Goal: Transaction & Acquisition: Purchase product/service

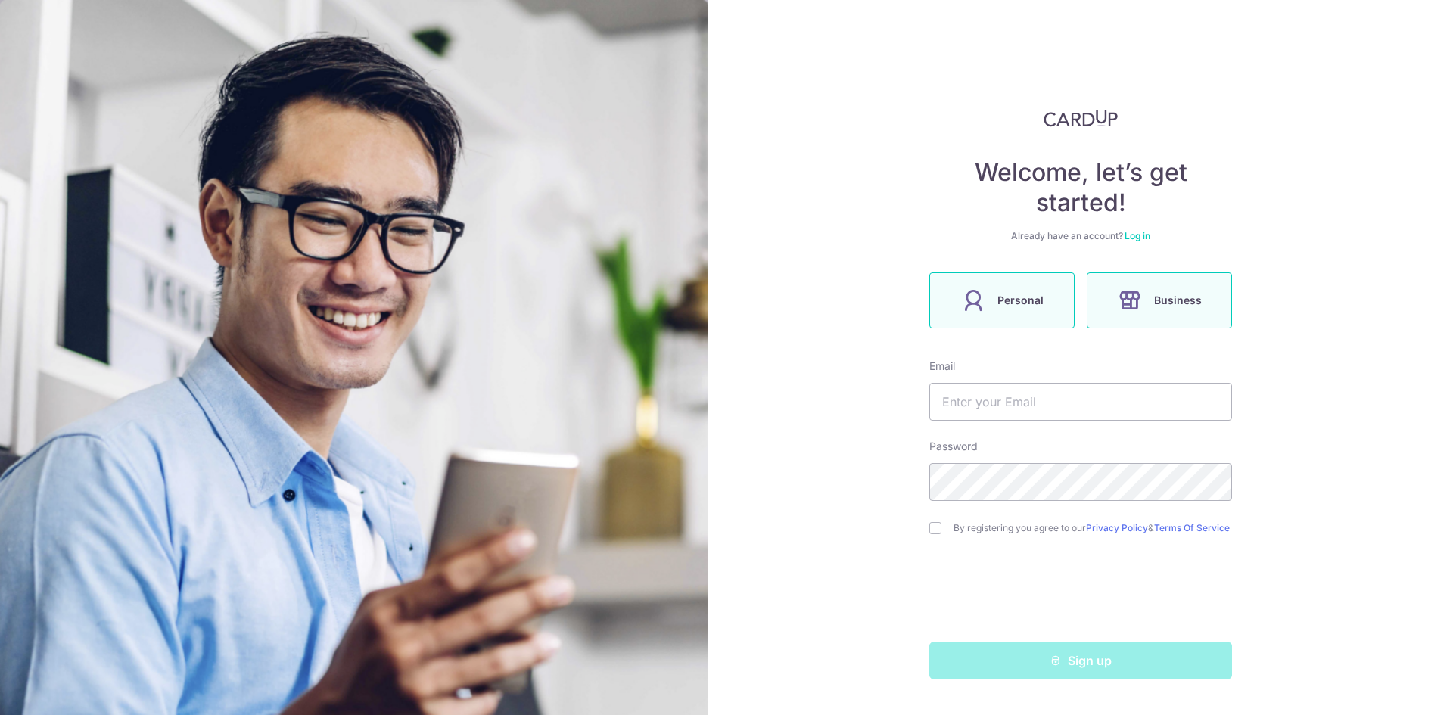
click at [1016, 303] on span "Personal" at bounding box center [1020, 300] width 46 height 18
click at [996, 407] on input "text" at bounding box center [1080, 402] width 303 height 38
type input "[EMAIL_ADDRESS][DOMAIN_NAME]"
click at [927, 521] on div "Welcome, let’s get started! Already have an account? Log in Personal Business E…" at bounding box center [1080, 357] width 745 height 715
click at [932, 527] on input "checkbox" at bounding box center [935, 528] width 12 height 12
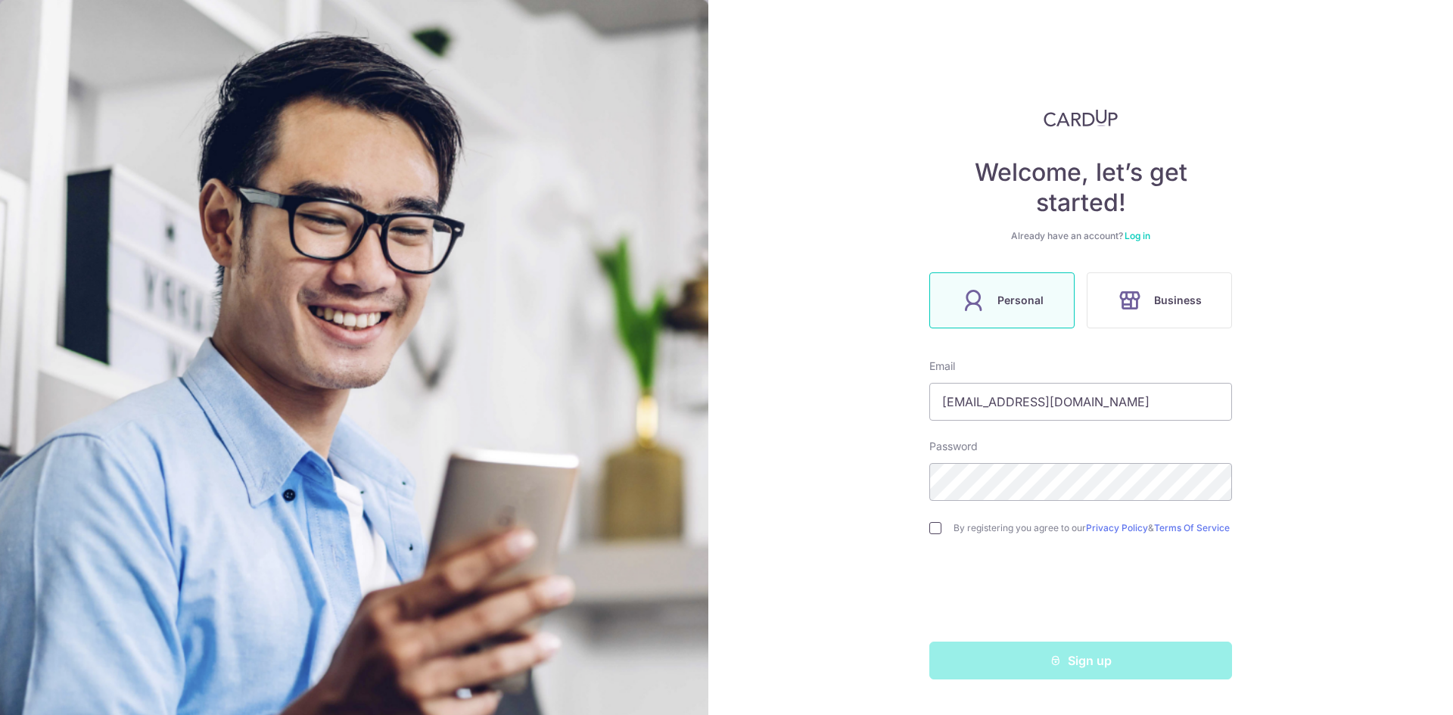
checkbox input "true"
click at [1014, 661] on button "Sign up" at bounding box center [1080, 661] width 303 height 38
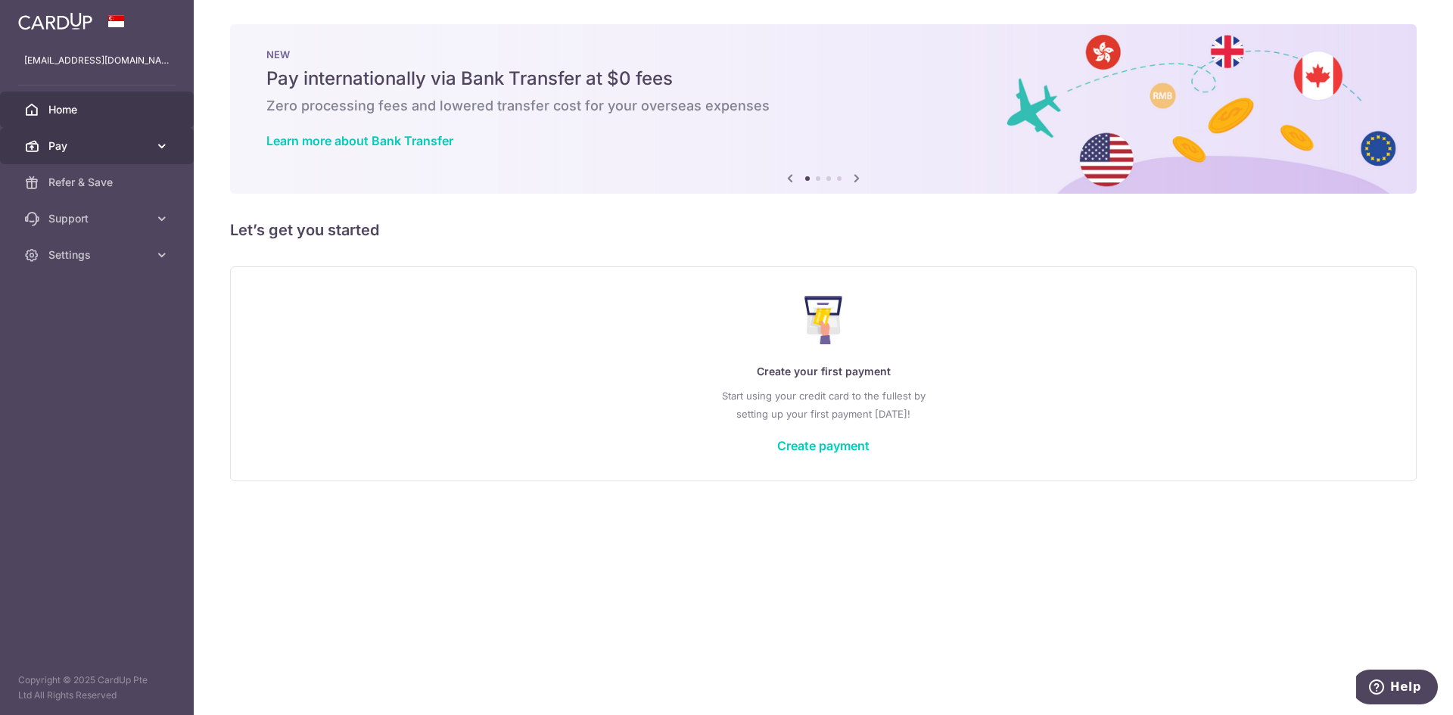
click at [107, 137] on link "Pay" at bounding box center [97, 146] width 194 height 36
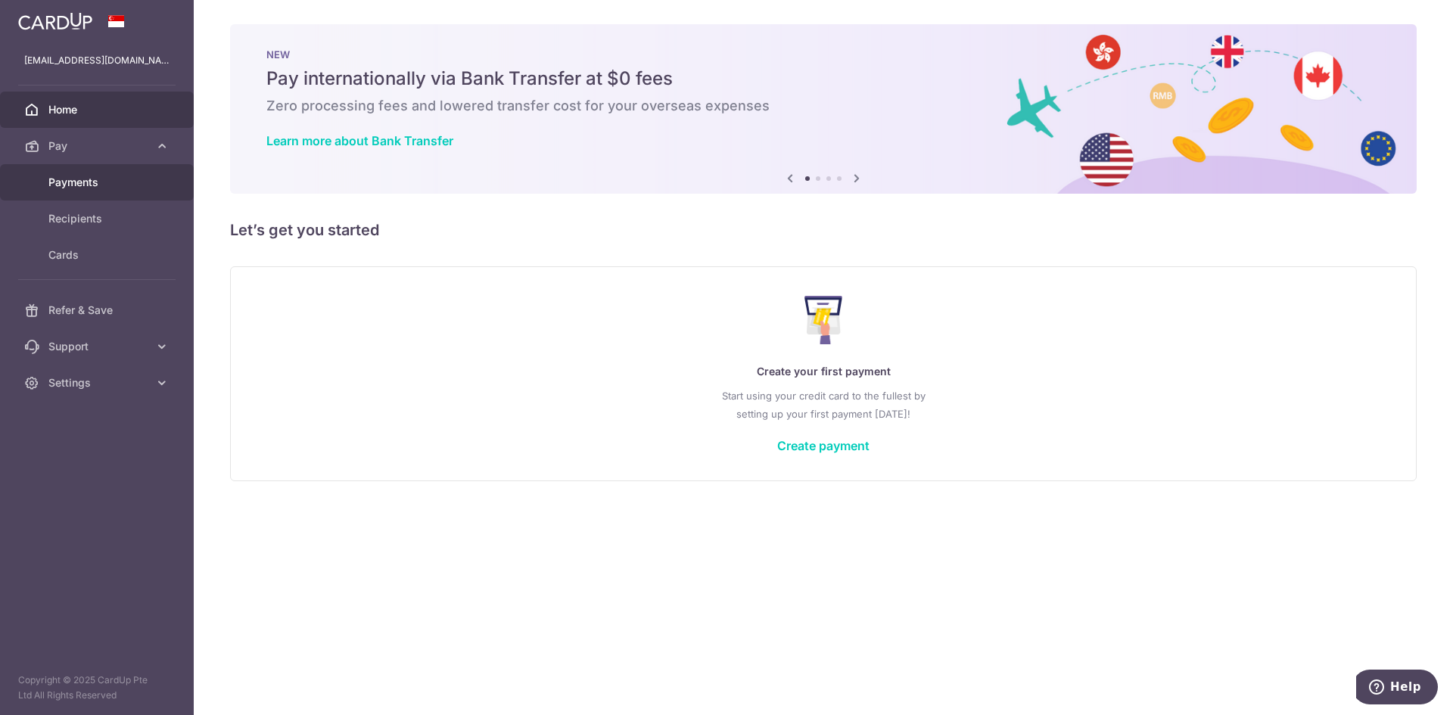
click at [110, 180] on span "Payments" at bounding box center [98, 182] width 100 height 15
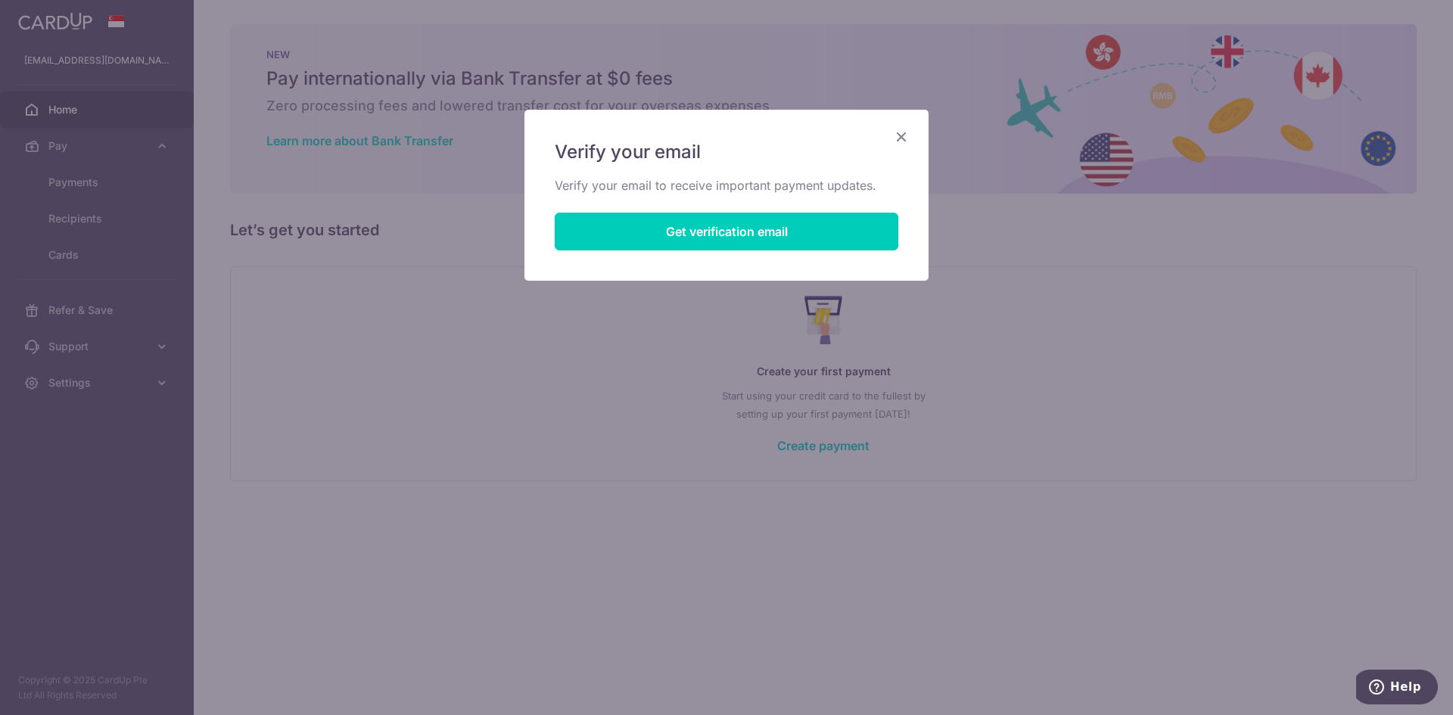
click at [897, 135] on icon "Close" at bounding box center [901, 136] width 18 height 19
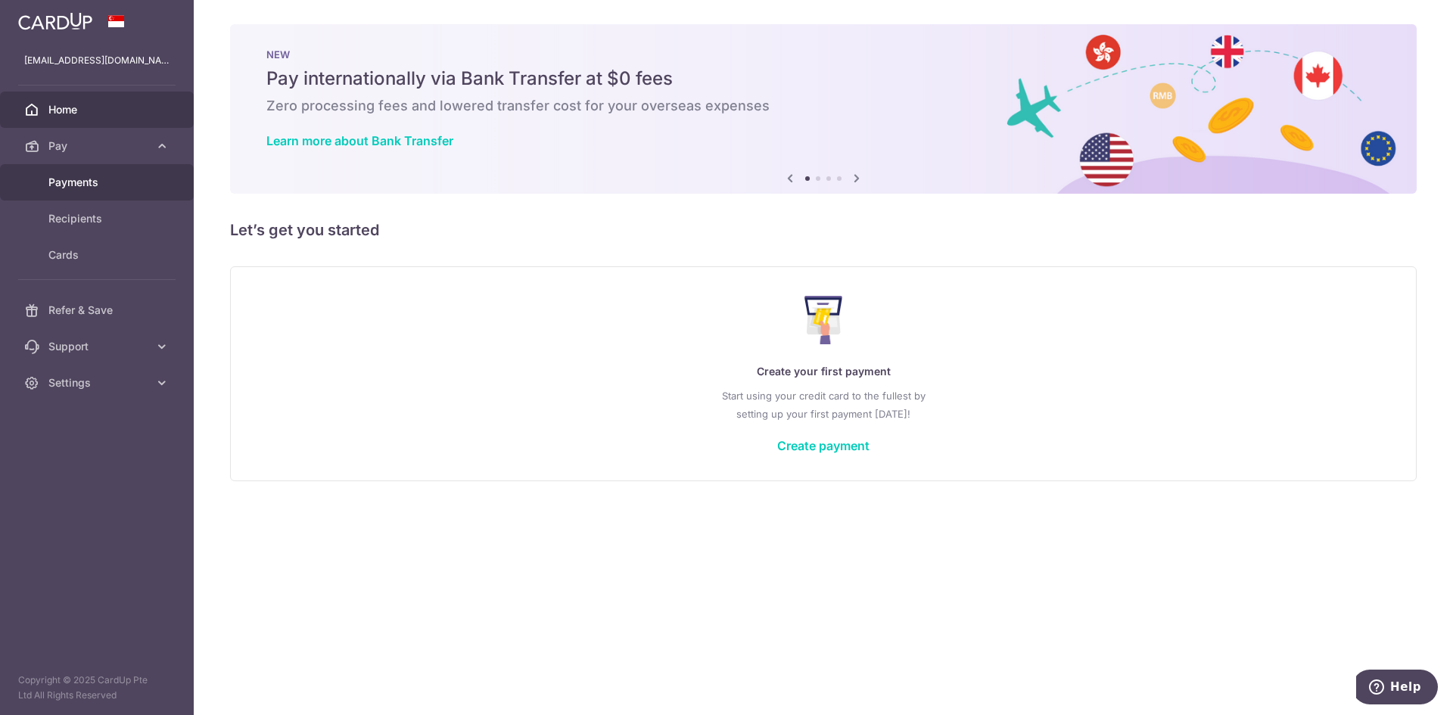
click at [122, 182] on span "Payments" at bounding box center [98, 182] width 100 height 15
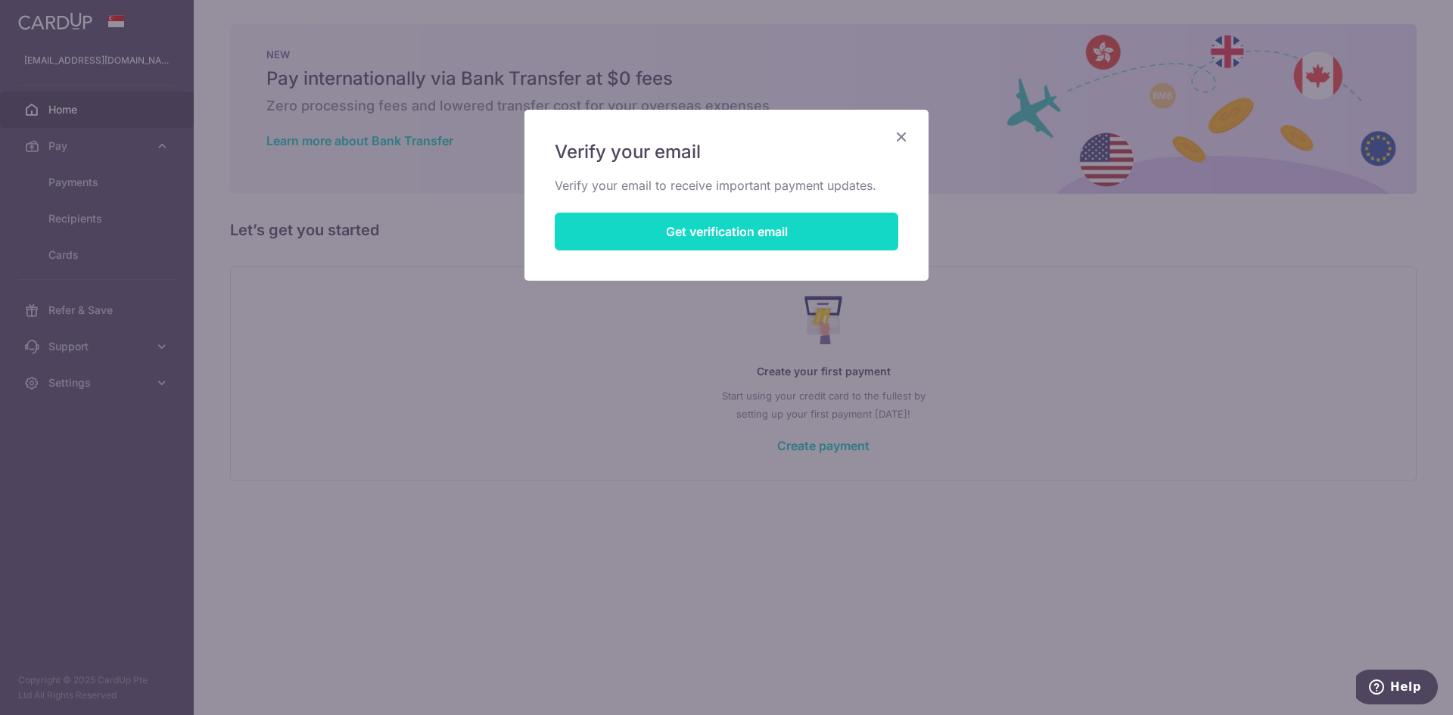
click at [714, 235] on button "Get verification email" at bounding box center [727, 232] width 344 height 38
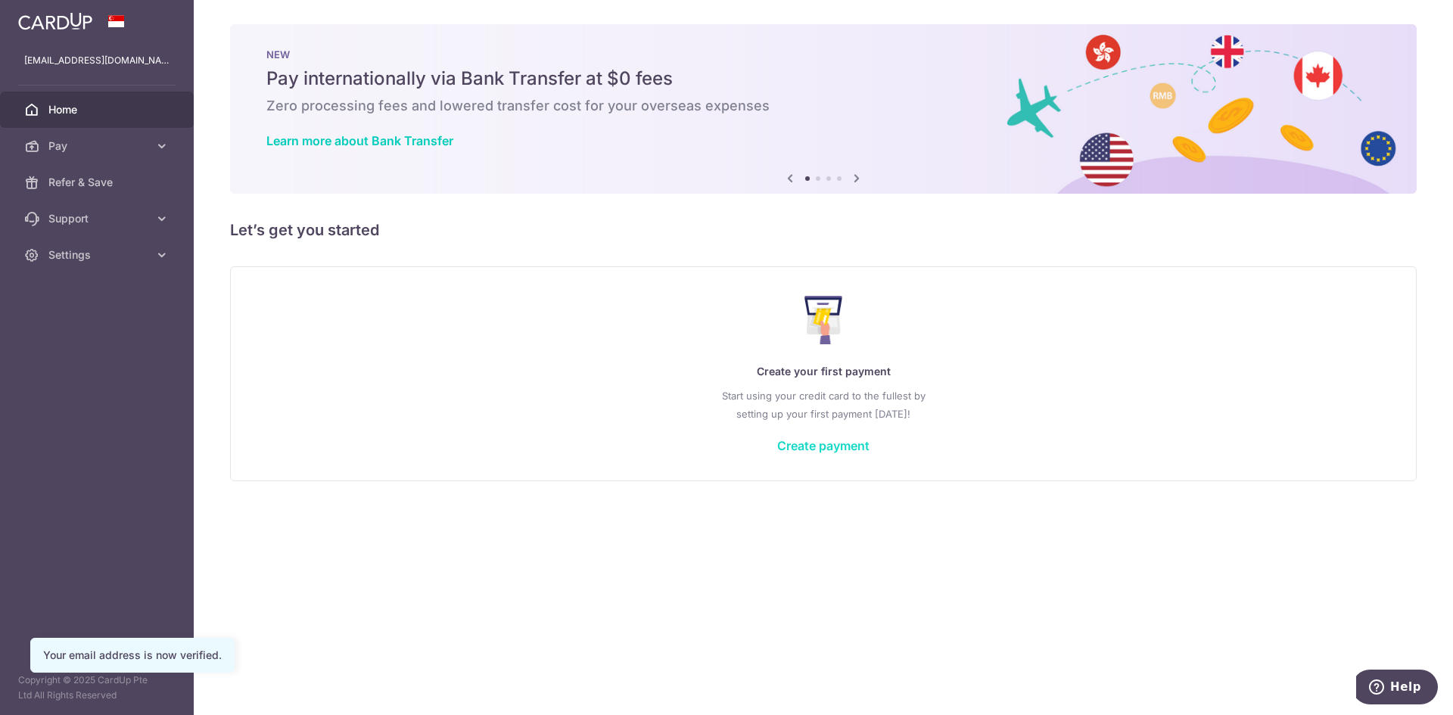
click at [851, 450] on link "Create payment" at bounding box center [823, 445] width 92 height 15
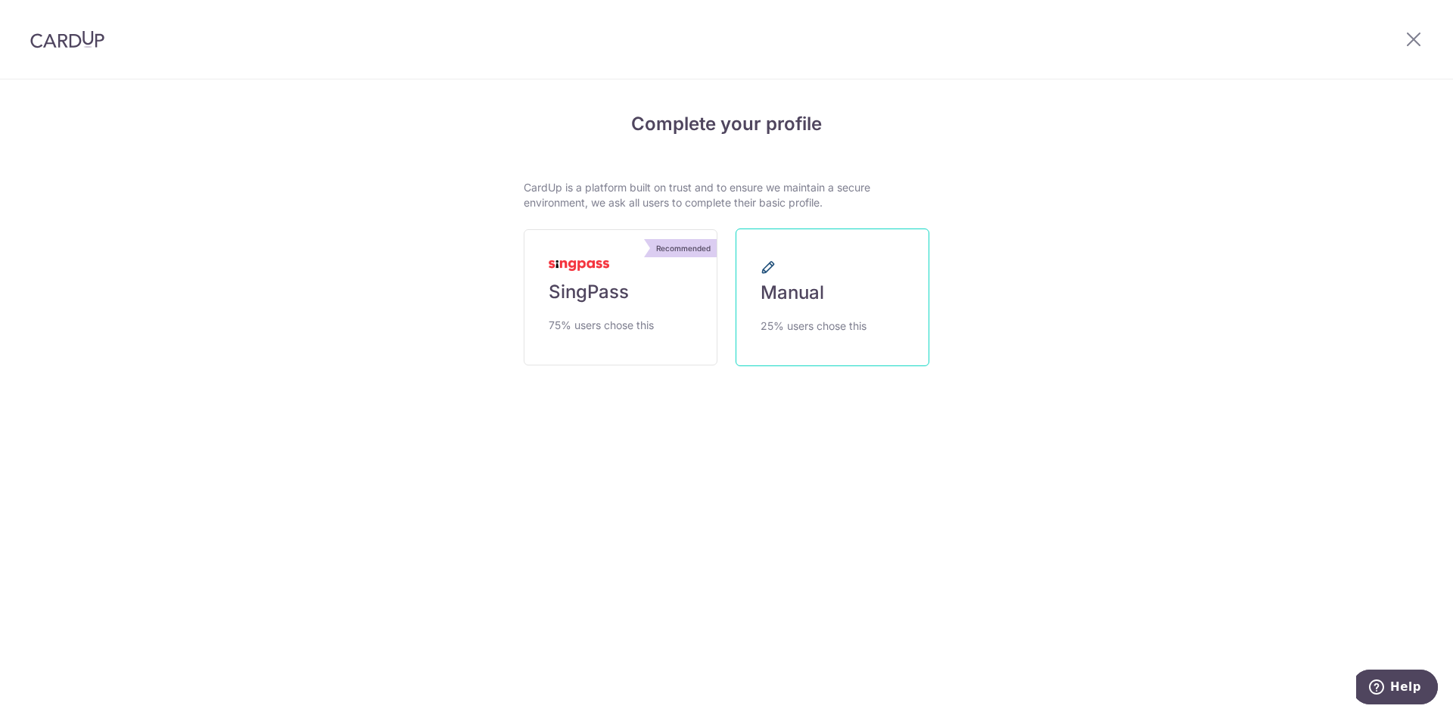
click at [864, 315] on link "Manual 25% users chose this" at bounding box center [833, 298] width 194 height 138
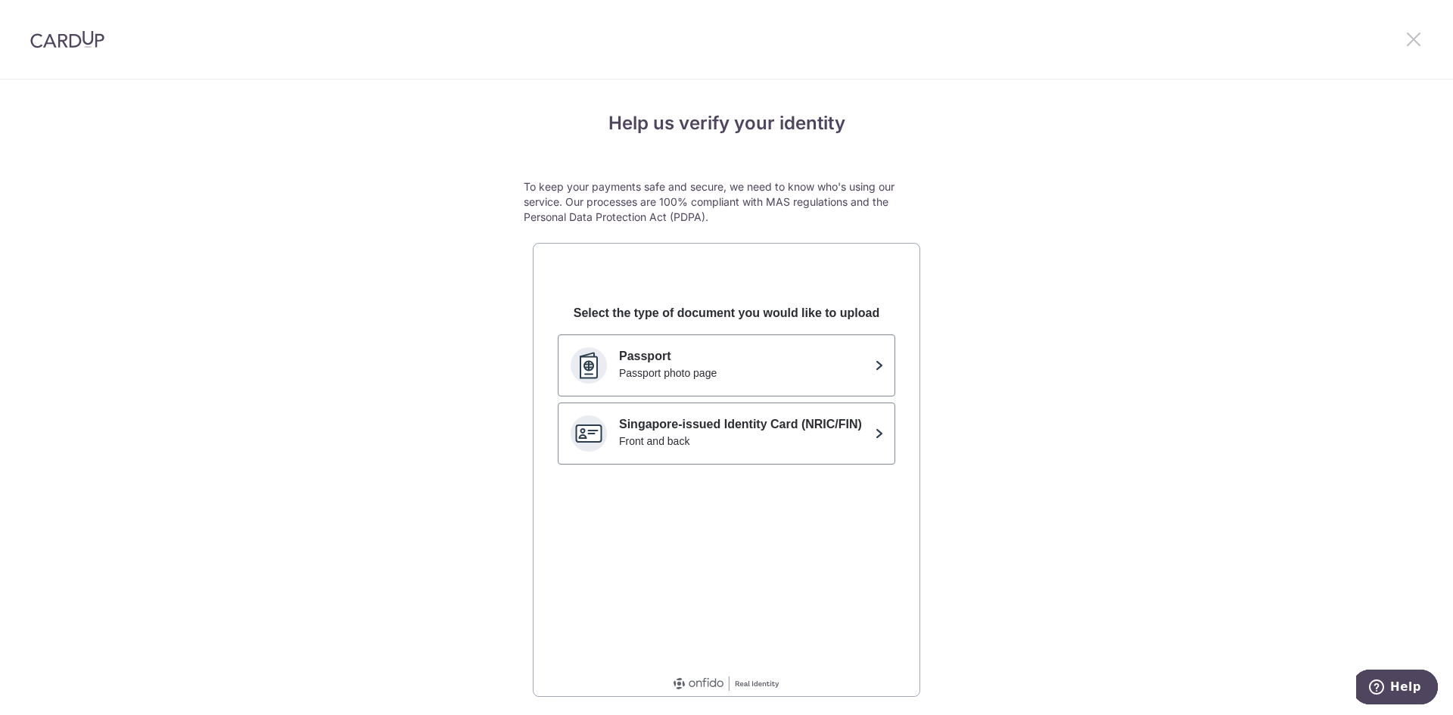
click at [1420, 39] on icon at bounding box center [1413, 39] width 18 height 19
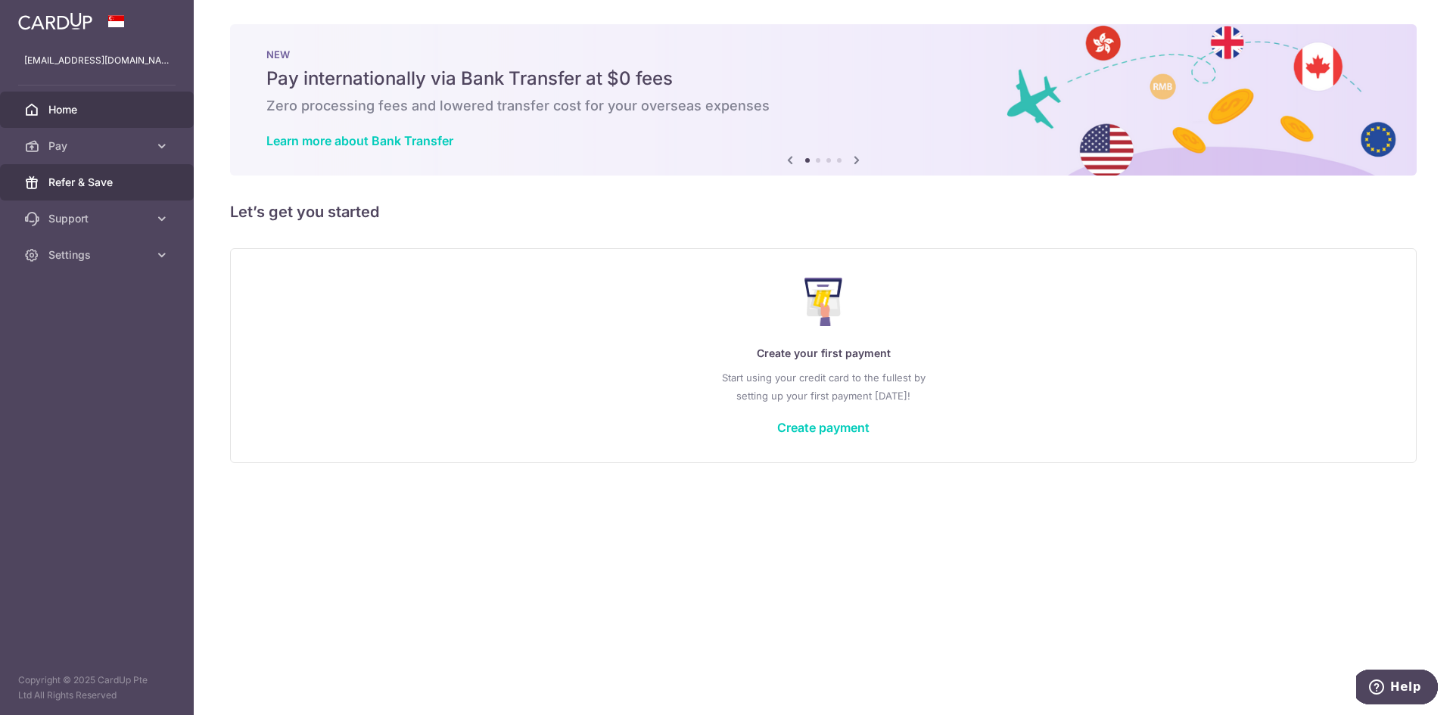
click at [152, 190] on link "Refer & Save" at bounding box center [97, 182] width 194 height 36
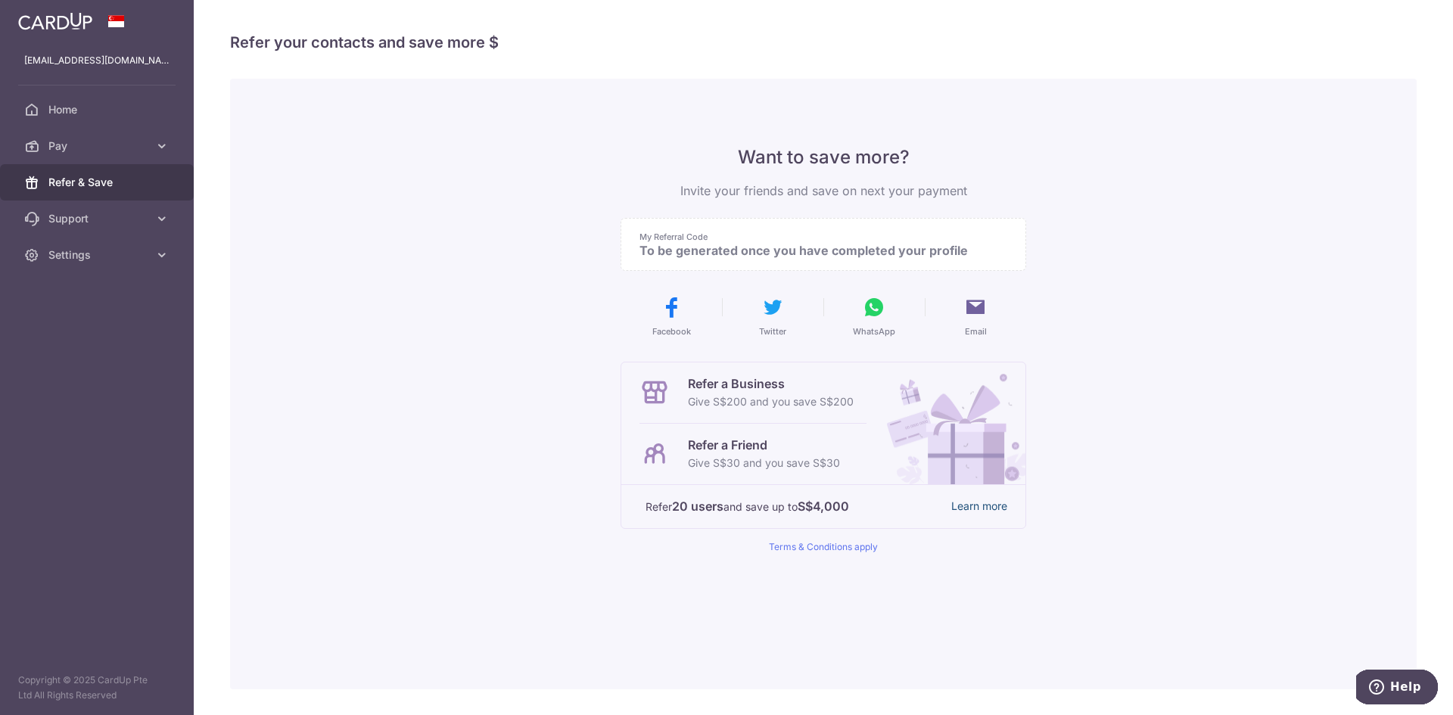
click at [977, 511] on link "Learn more" at bounding box center [979, 506] width 56 height 19
click at [105, 218] on span "Support" at bounding box center [98, 218] width 100 height 15
click at [106, 218] on span "Support" at bounding box center [98, 218] width 100 height 15
click at [144, 264] on link "Settings" at bounding box center [97, 255] width 194 height 36
click at [142, 288] on span "Account" at bounding box center [98, 291] width 100 height 15
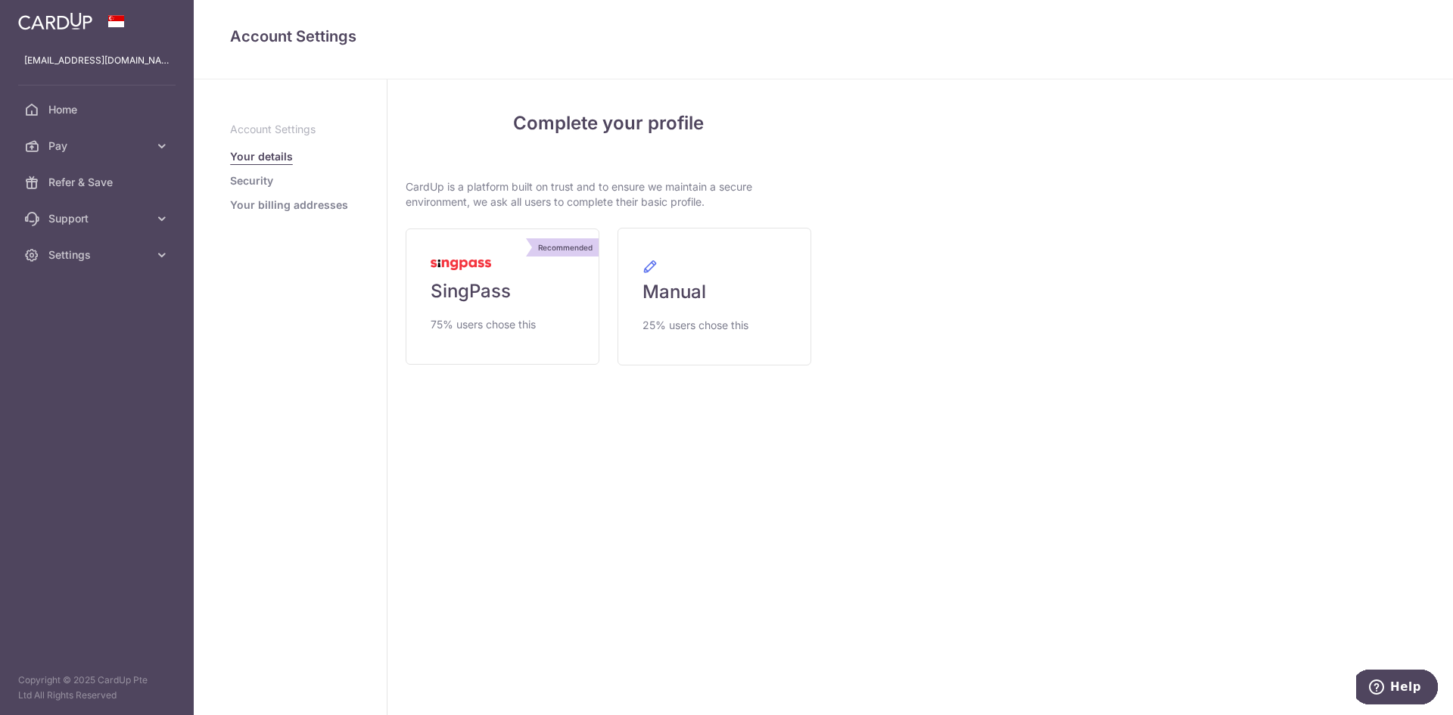
drag, startPoint x: 904, startPoint y: 2, endPoint x: 825, endPoint y: 0, distance: 79.5
click at [900, 4] on div "Account Settings Your Details Account Setting Your details Security Your billin…" at bounding box center [823, 39] width 1259 height 79
click at [158, 210] on link "Support" at bounding box center [97, 219] width 194 height 36
click at [140, 147] on span "Pay" at bounding box center [98, 145] width 100 height 15
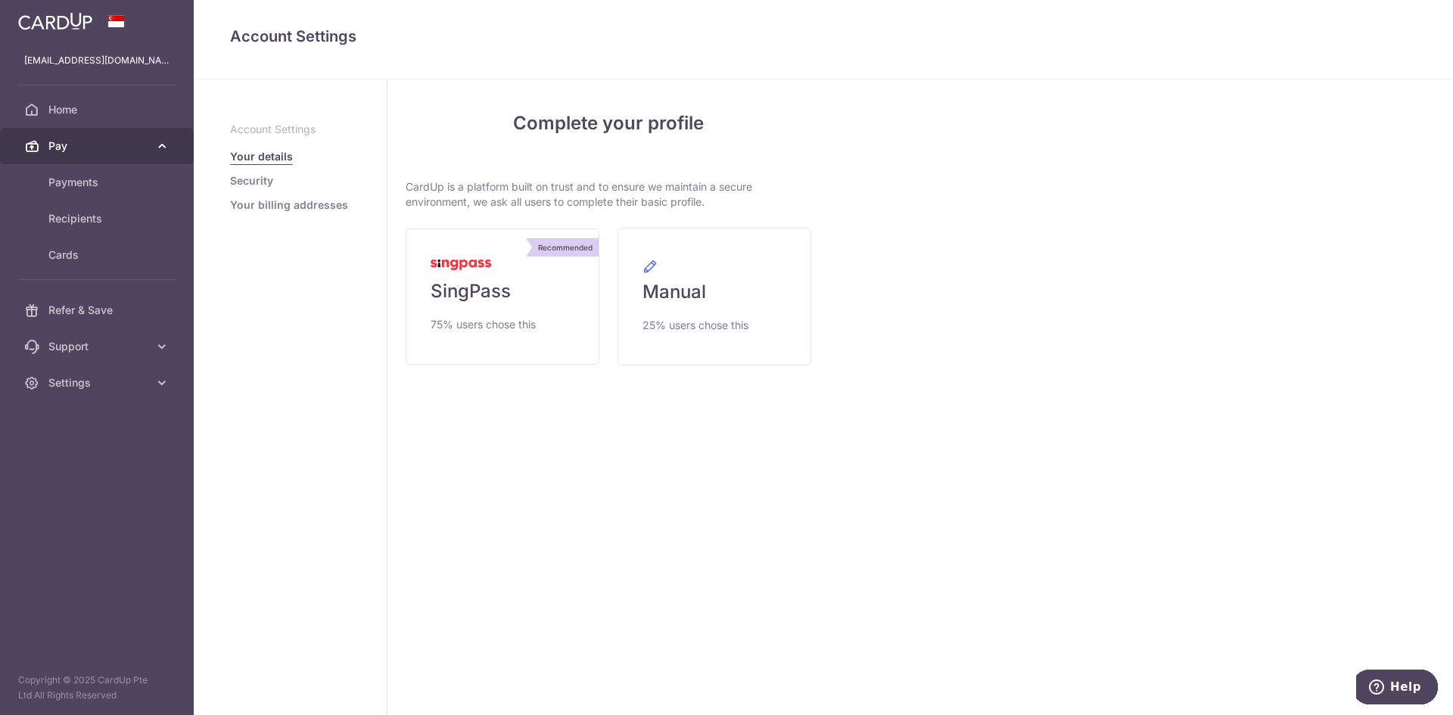
click at [139, 147] on span "Pay" at bounding box center [98, 145] width 100 height 15
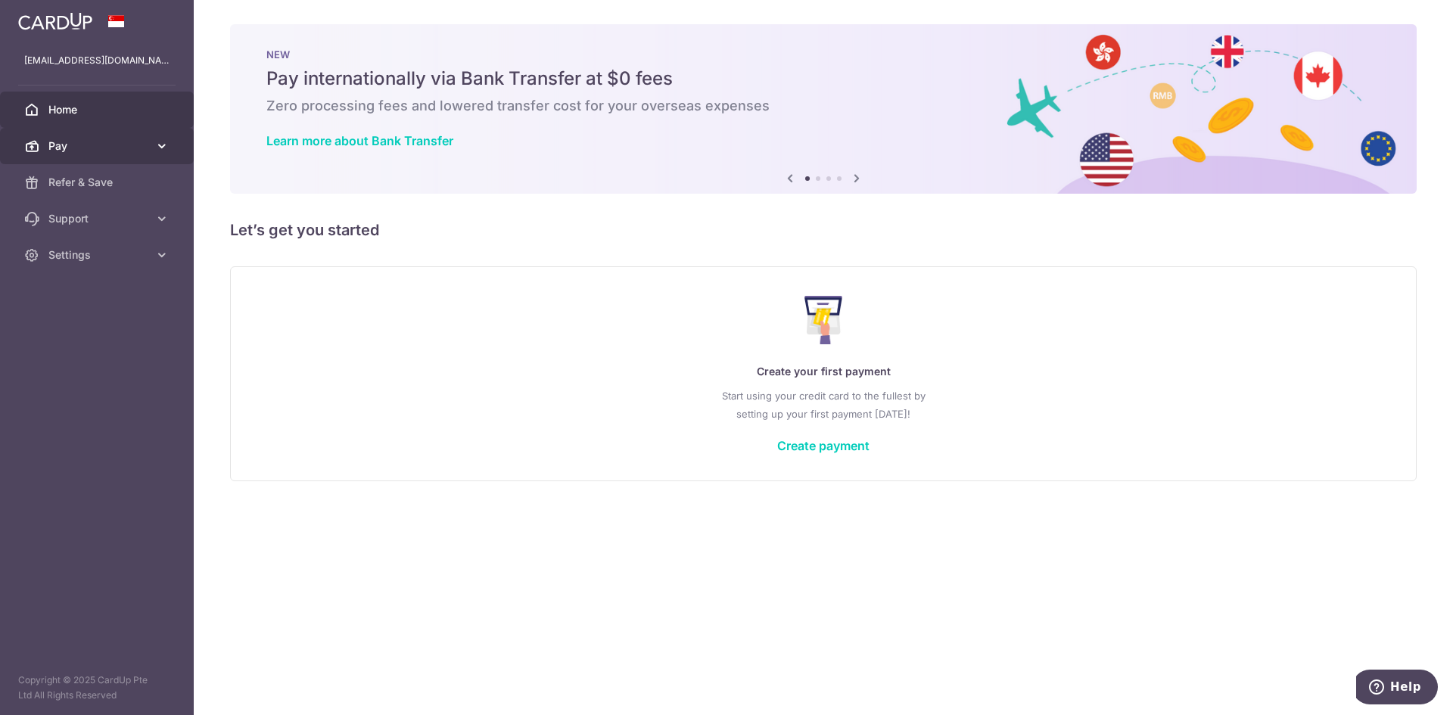
click at [107, 135] on link "Pay" at bounding box center [97, 146] width 194 height 36
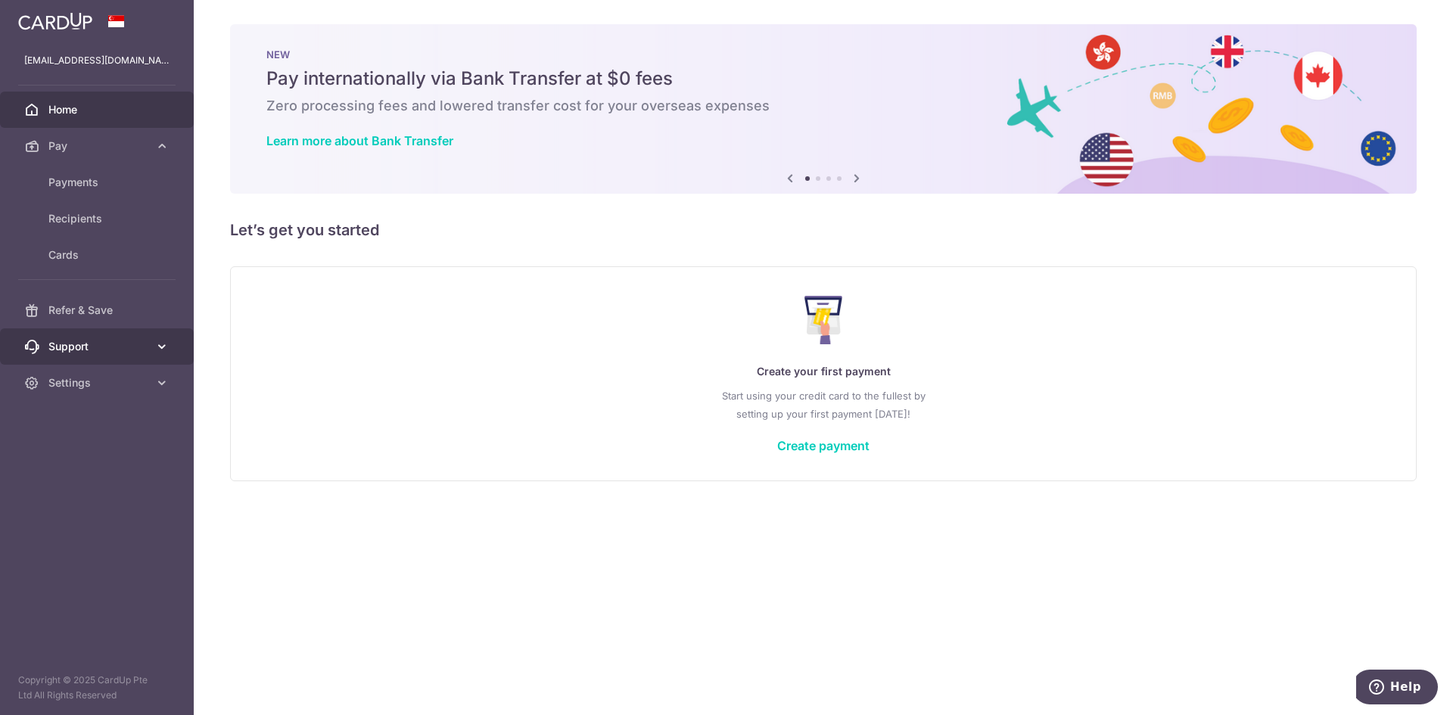
drag, startPoint x: 132, startPoint y: 346, endPoint x: 142, endPoint y: 341, distance: 10.2
click at [133, 346] on span "Support" at bounding box center [98, 346] width 100 height 15
click at [100, 384] on span "FAQ" at bounding box center [98, 382] width 100 height 15
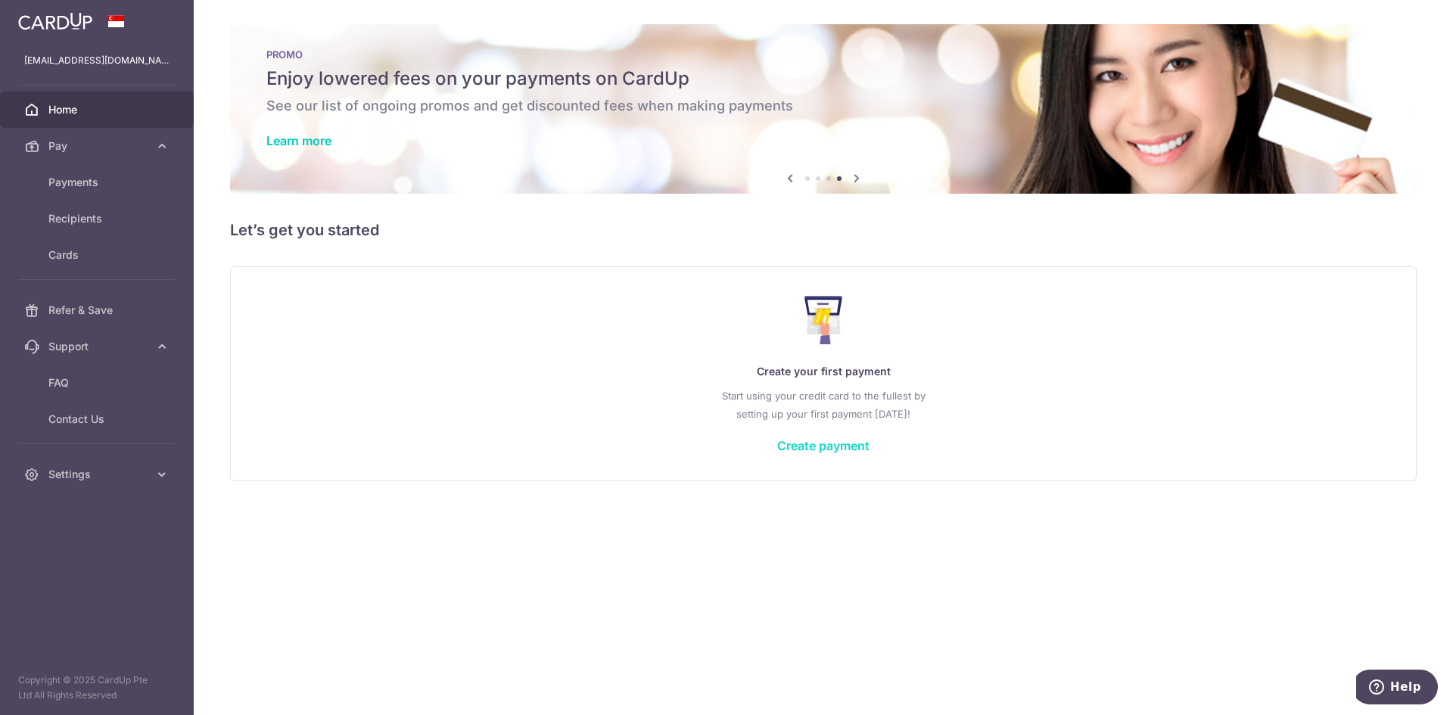
click at [795, 444] on link "Create payment" at bounding box center [823, 445] width 92 height 15
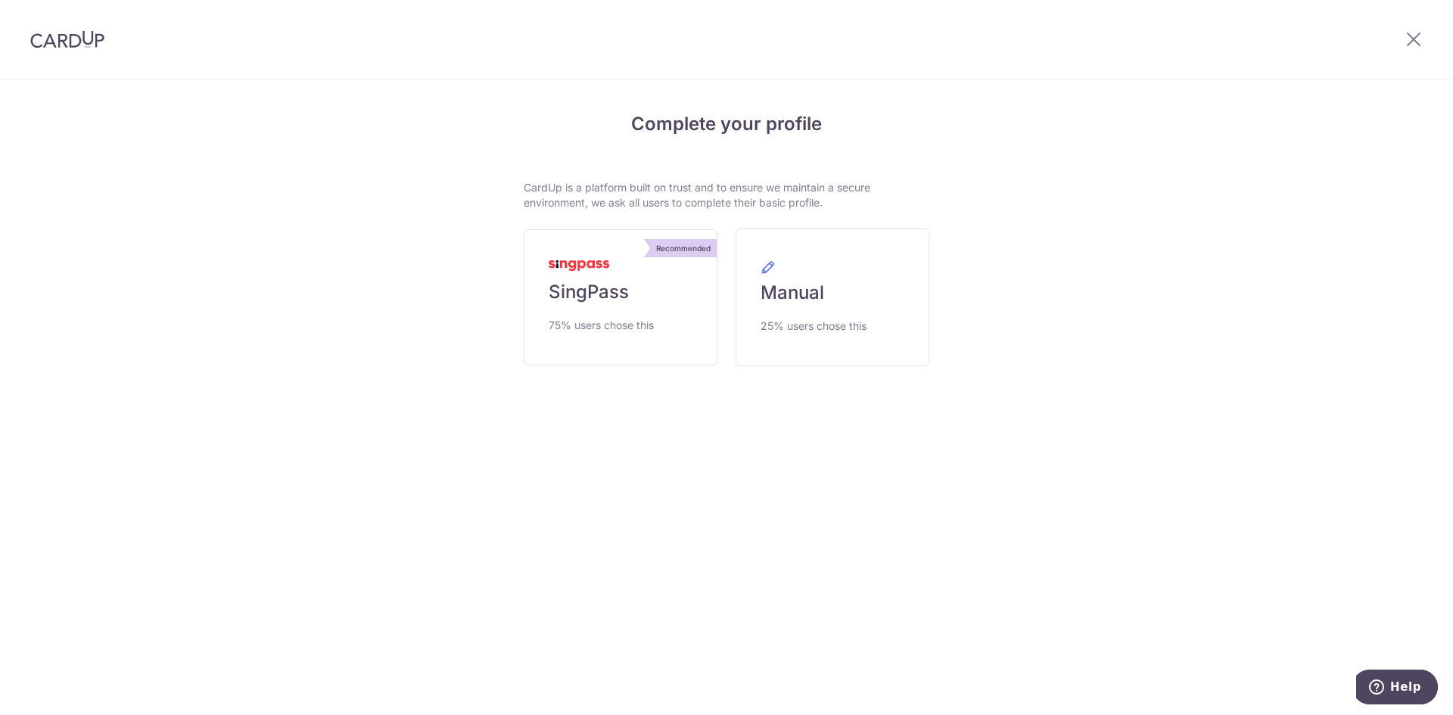
click at [516, 245] on div "Recommended SingPass 75% users chose this" at bounding box center [621, 297] width 212 height 136
click at [609, 300] on span "SingPass" at bounding box center [589, 292] width 80 height 24
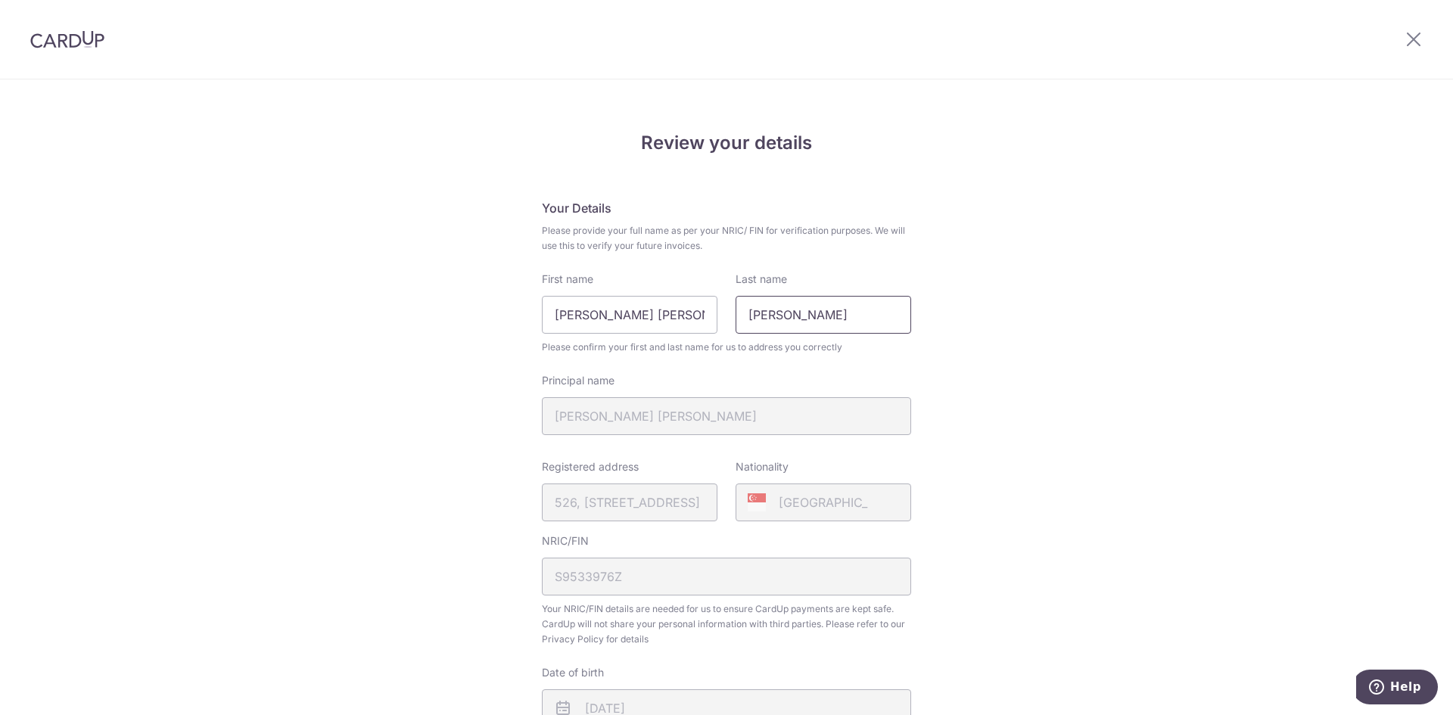
click at [793, 302] on input "Joshua" at bounding box center [824, 315] width 176 height 38
click at [671, 291] on div "First name Lee Jun Wei" at bounding box center [630, 303] width 176 height 62
click at [671, 294] on div "First name Lee Jun Wei" at bounding box center [630, 303] width 176 height 62
click at [672, 306] on input "[PERSON_NAME] [PERSON_NAME]" at bounding box center [630, 315] width 176 height 38
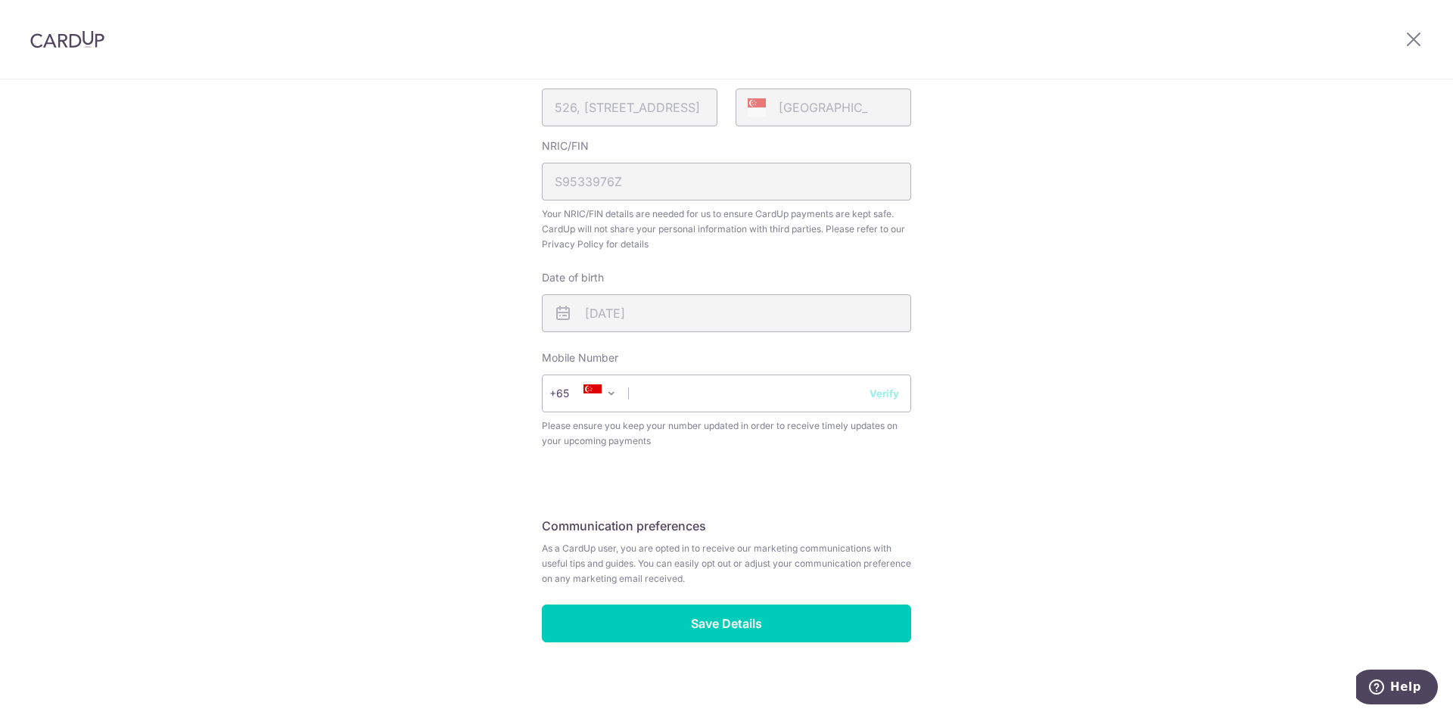
scroll to position [406, 0]
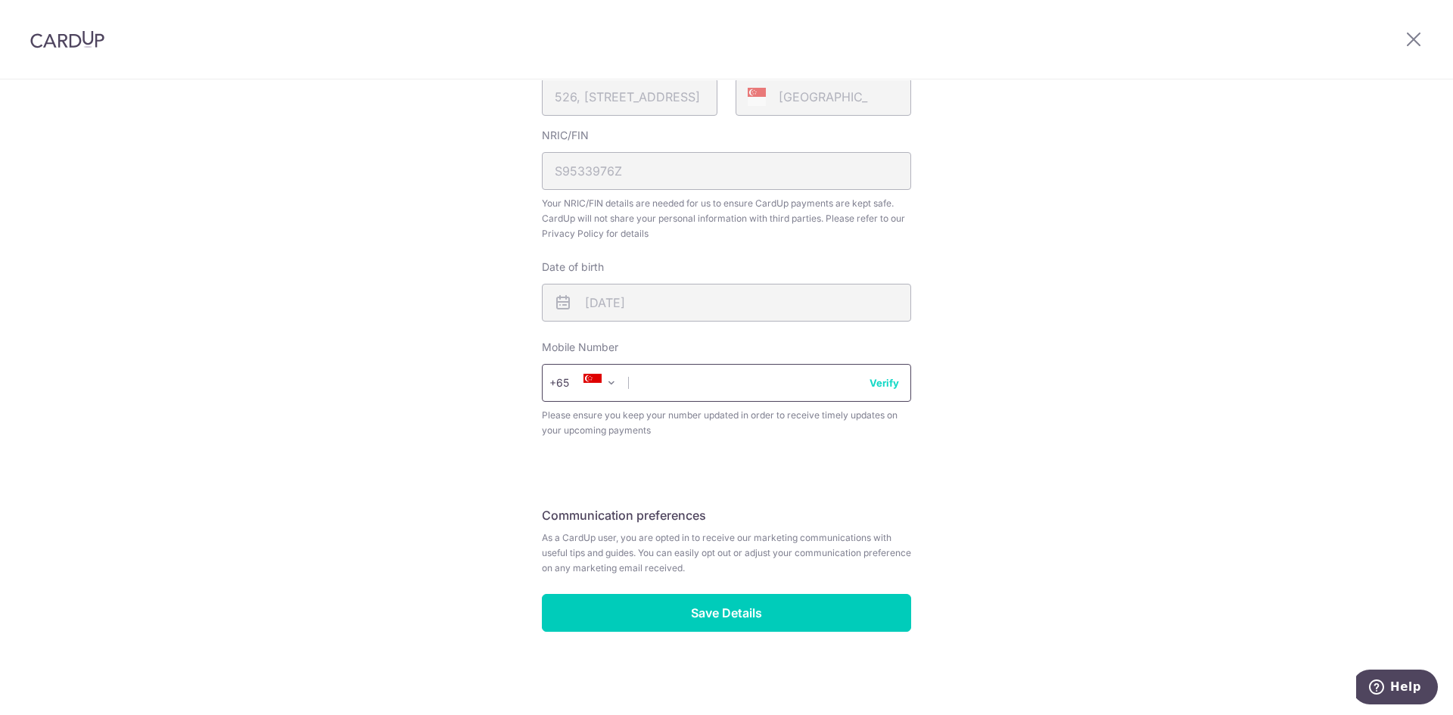
click at [663, 387] on input "text" at bounding box center [726, 383] width 369 height 38
type input "94230941"
click at [871, 387] on button "Verify" at bounding box center [884, 382] width 30 height 15
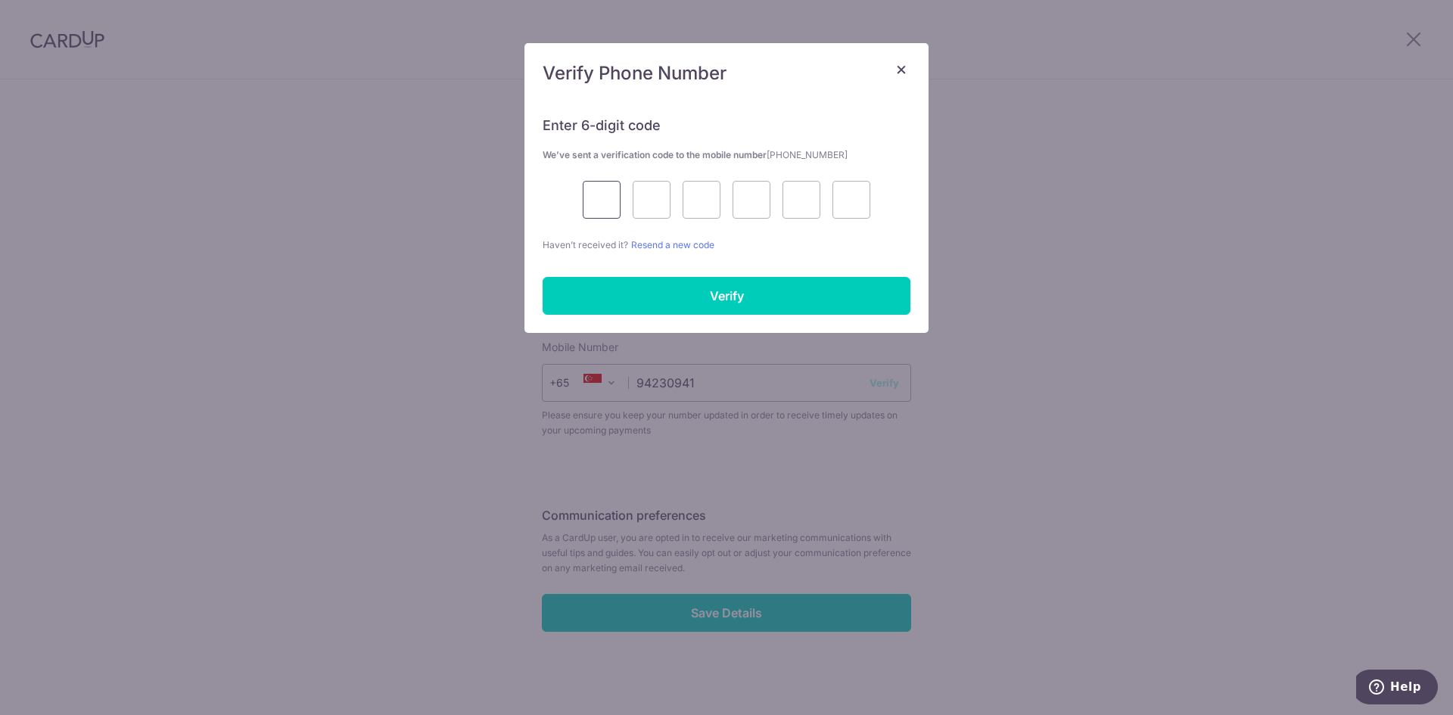
click at [607, 200] on input "text" at bounding box center [602, 200] width 38 height 38
type input "9"
type input "4"
type input "8"
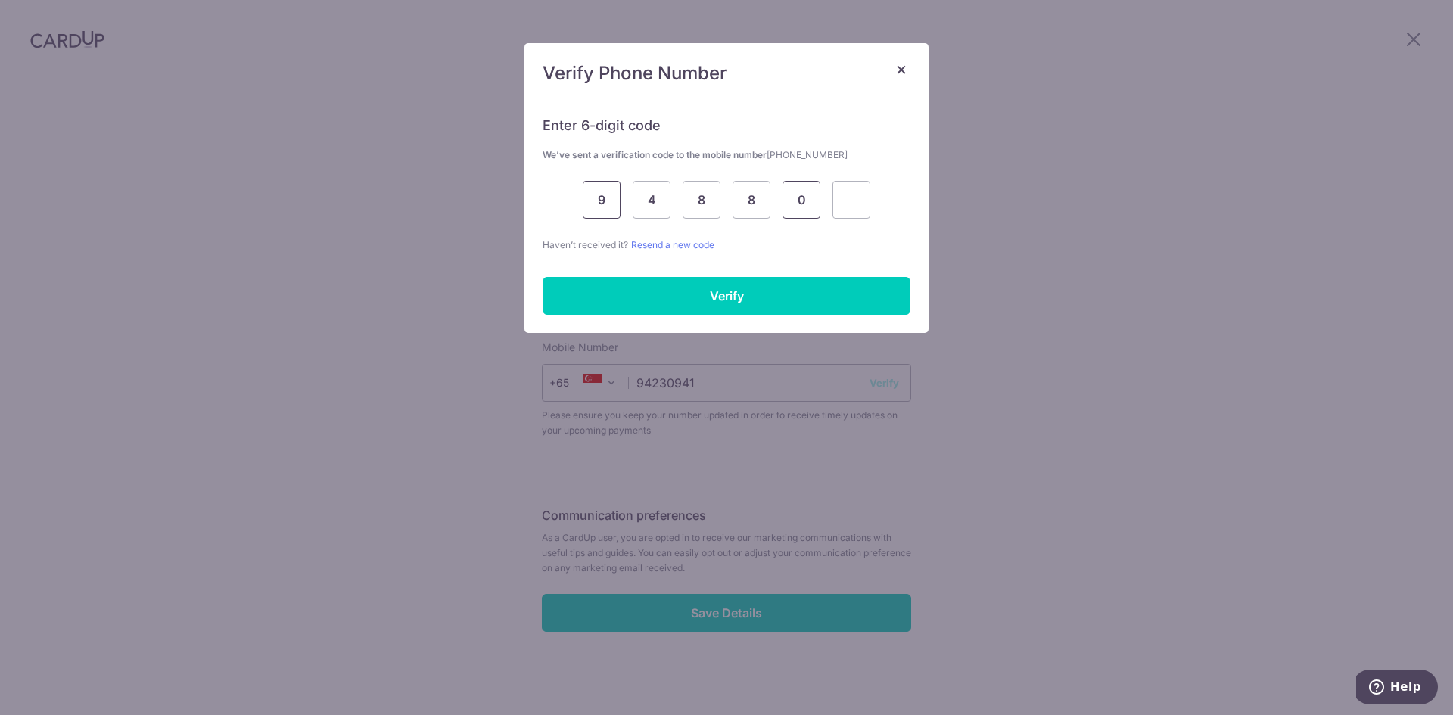
type input "0"
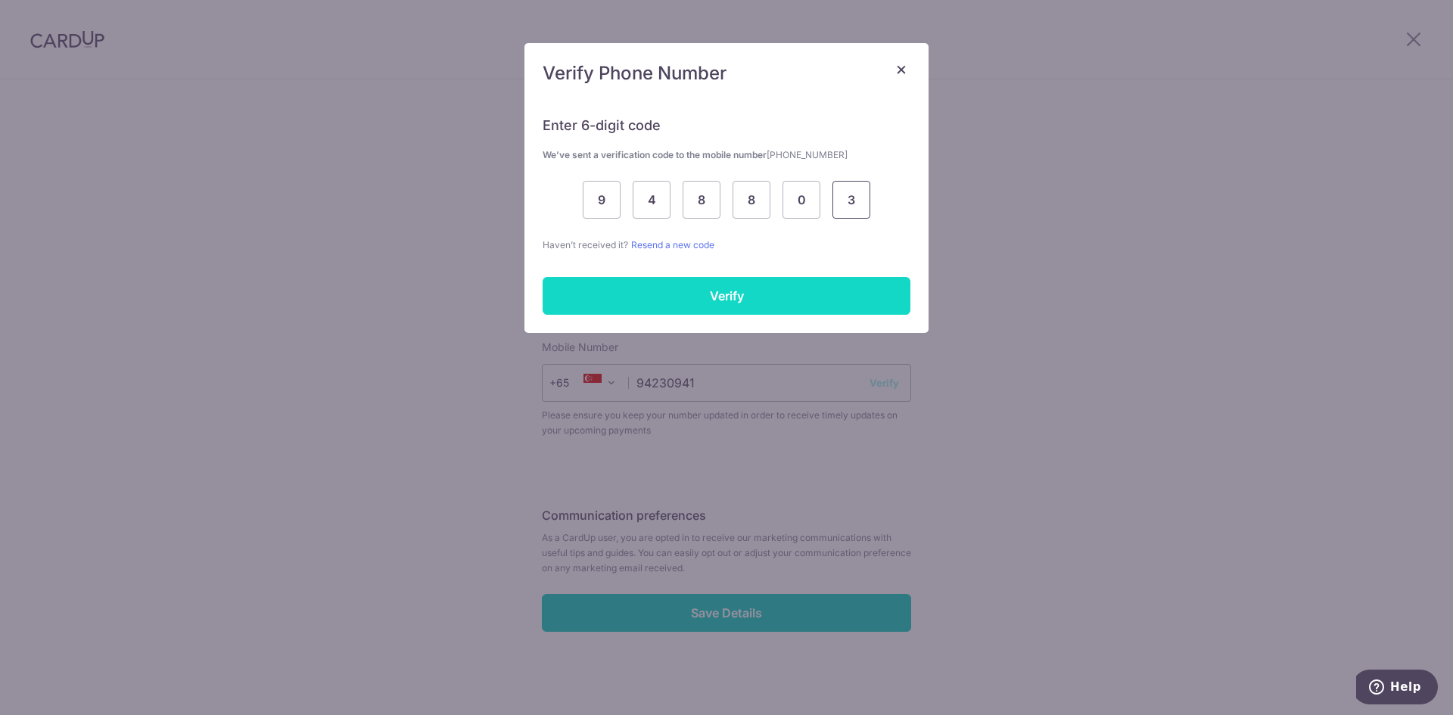
type input "3"
click at [587, 286] on input "Verify" at bounding box center [727, 296] width 368 height 38
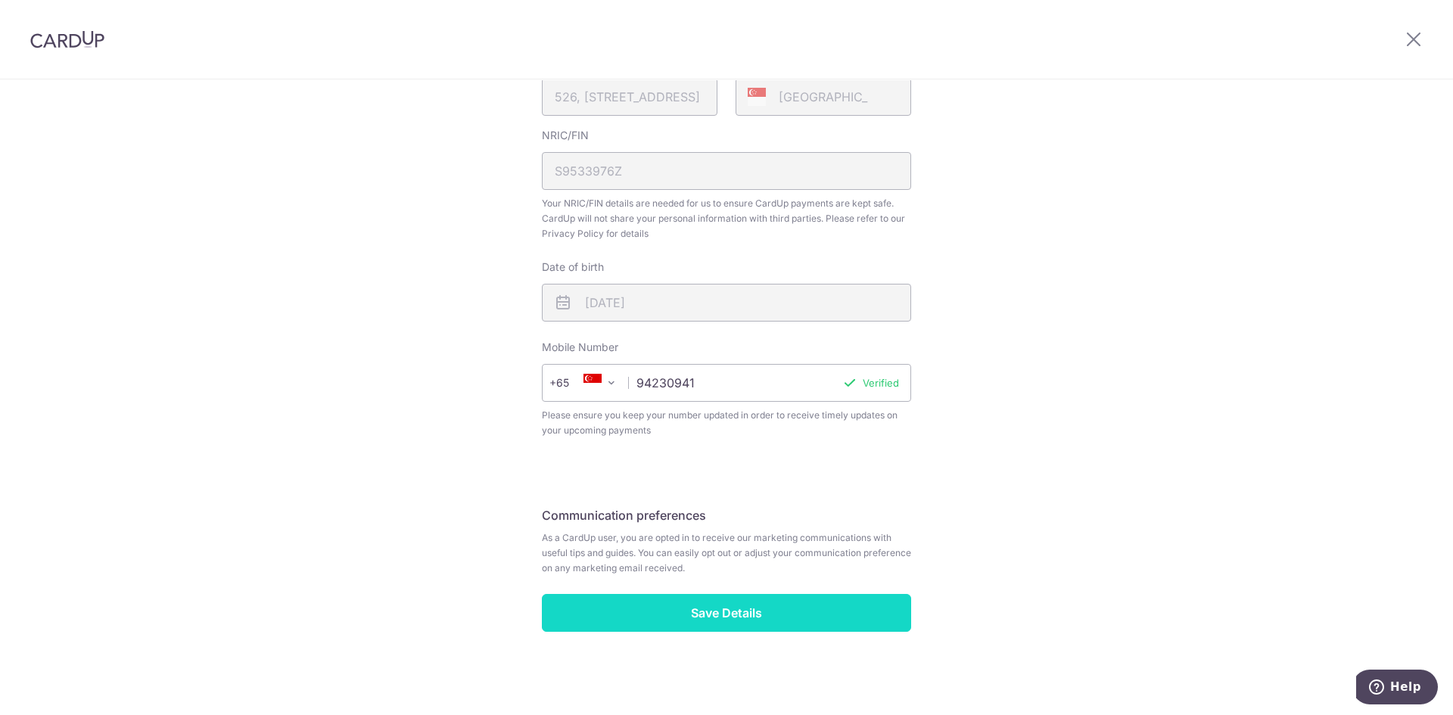
click at [837, 619] on input "Save Details" at bounding box center [726, 613] width 369 height 38
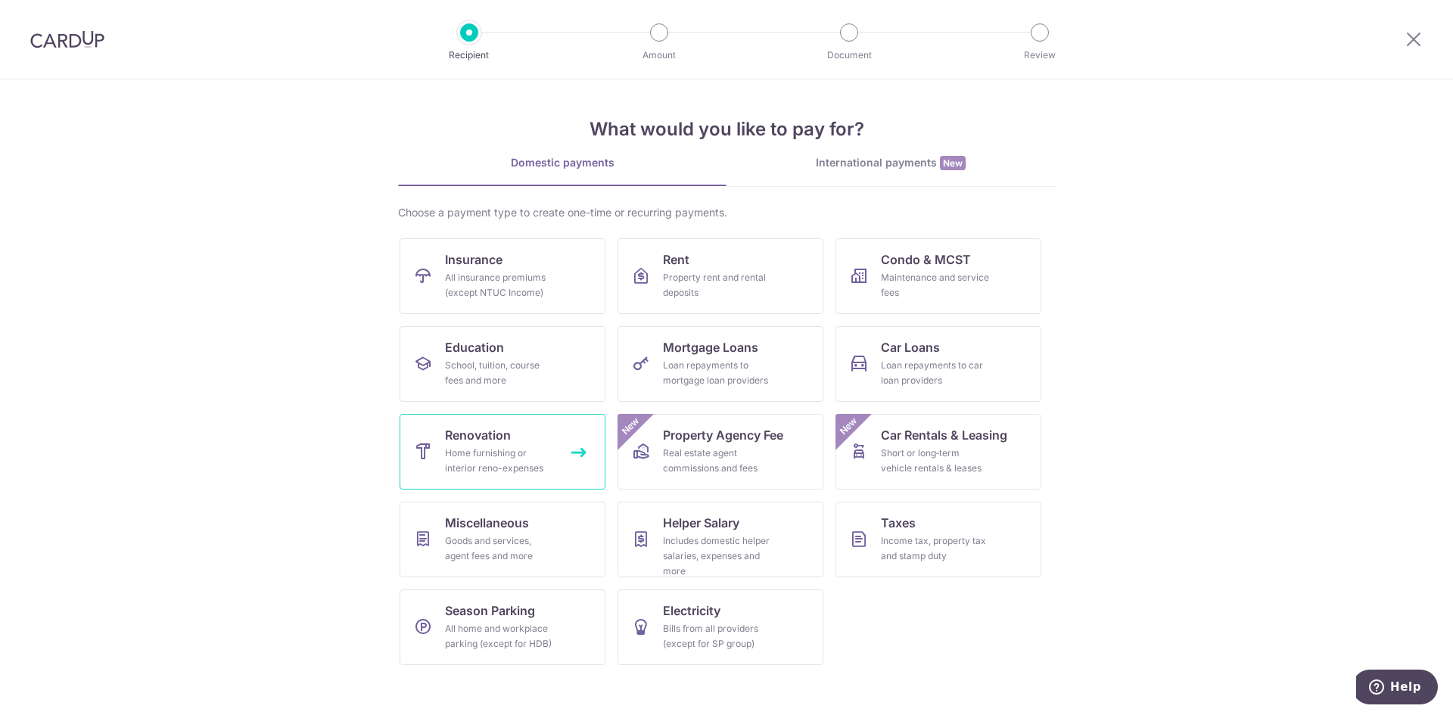
click at [509, 465] on div "Home furnishing or interior reno-expenses" at bounding box center [499, 461] width 109 height 30
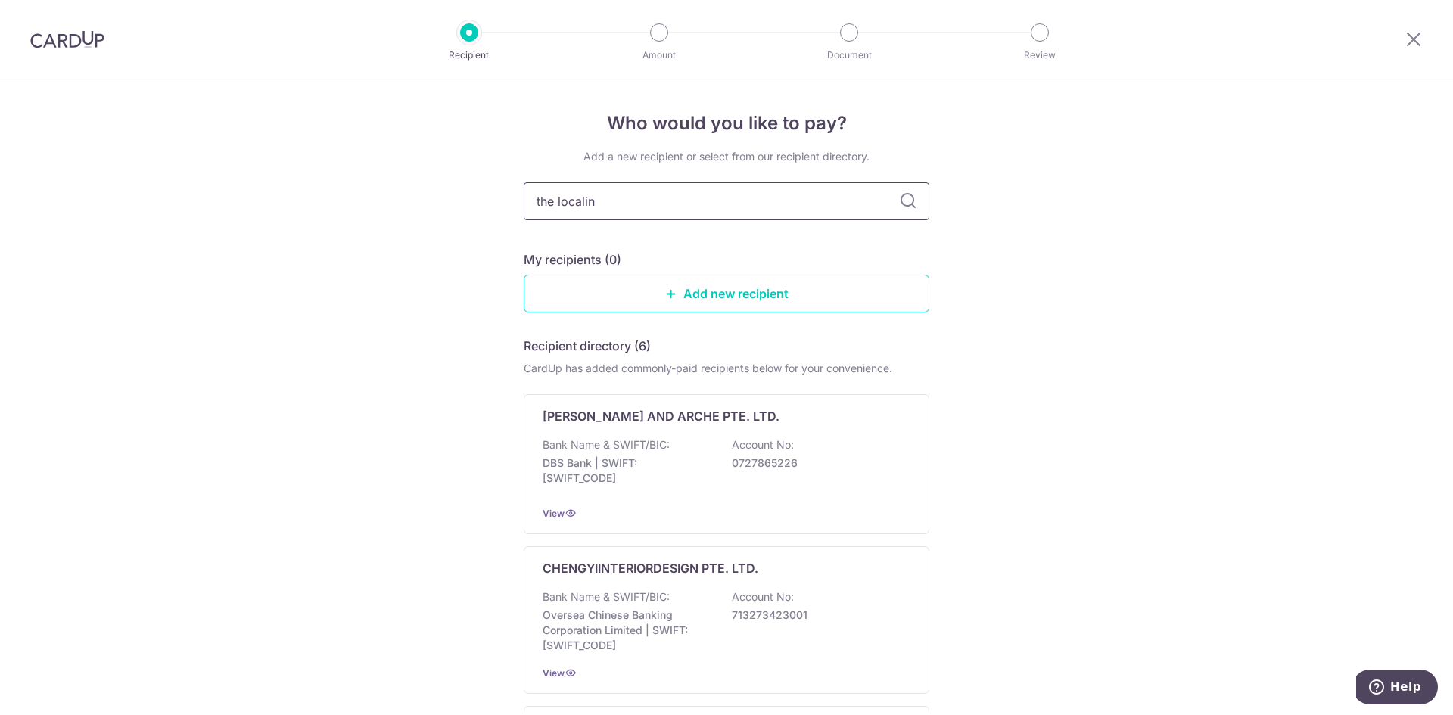
type input "the localinn"
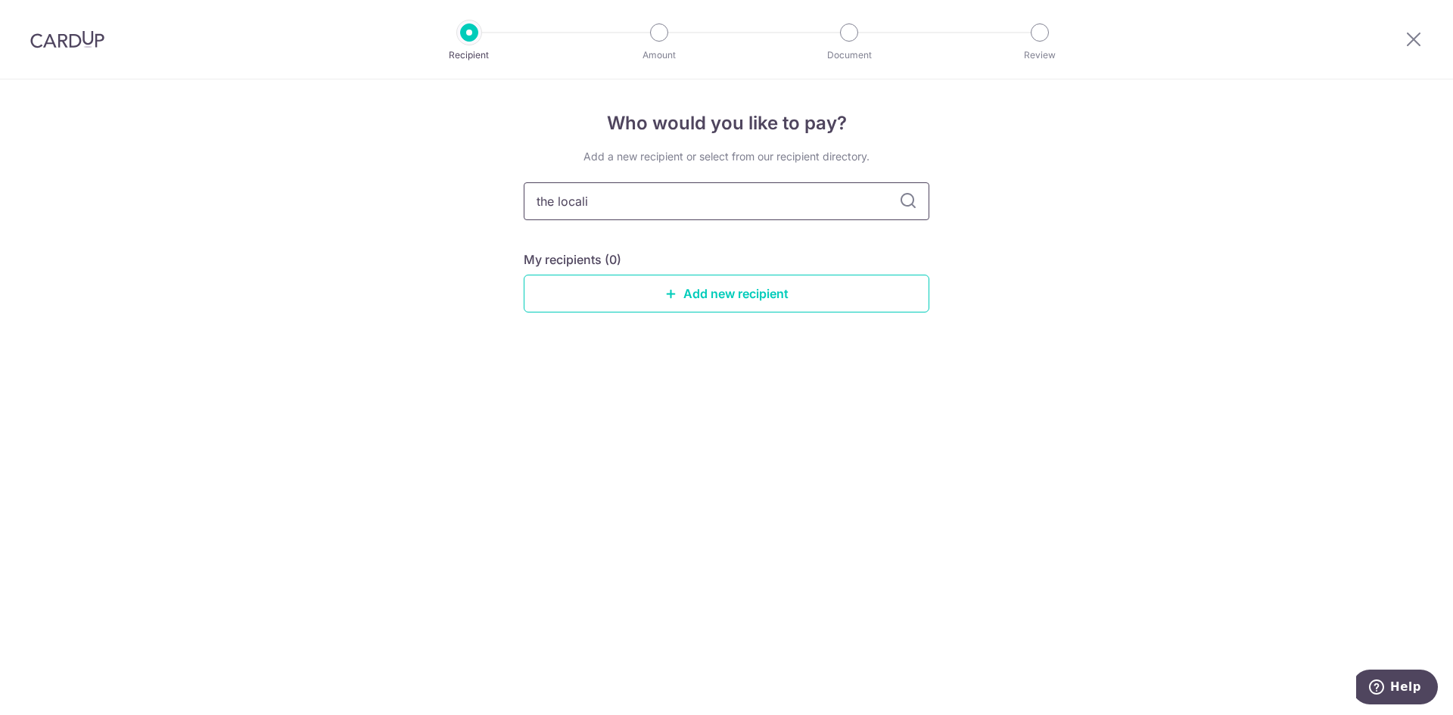
type input "the local"
drag, startPoint x: 439, startPoint y: 108, endPoint x: 241, endPoint y: 30, distance: 213.3
click at [241, 30] on div "Recipient Amount Document Review Who would you like to pay? Add a new recipient…" at bounding box center [726, 357] width 1453 height 715
type input "Local Inn"
click at [901, 200] on icon at bounding box center [908, 201] width 18 height 18
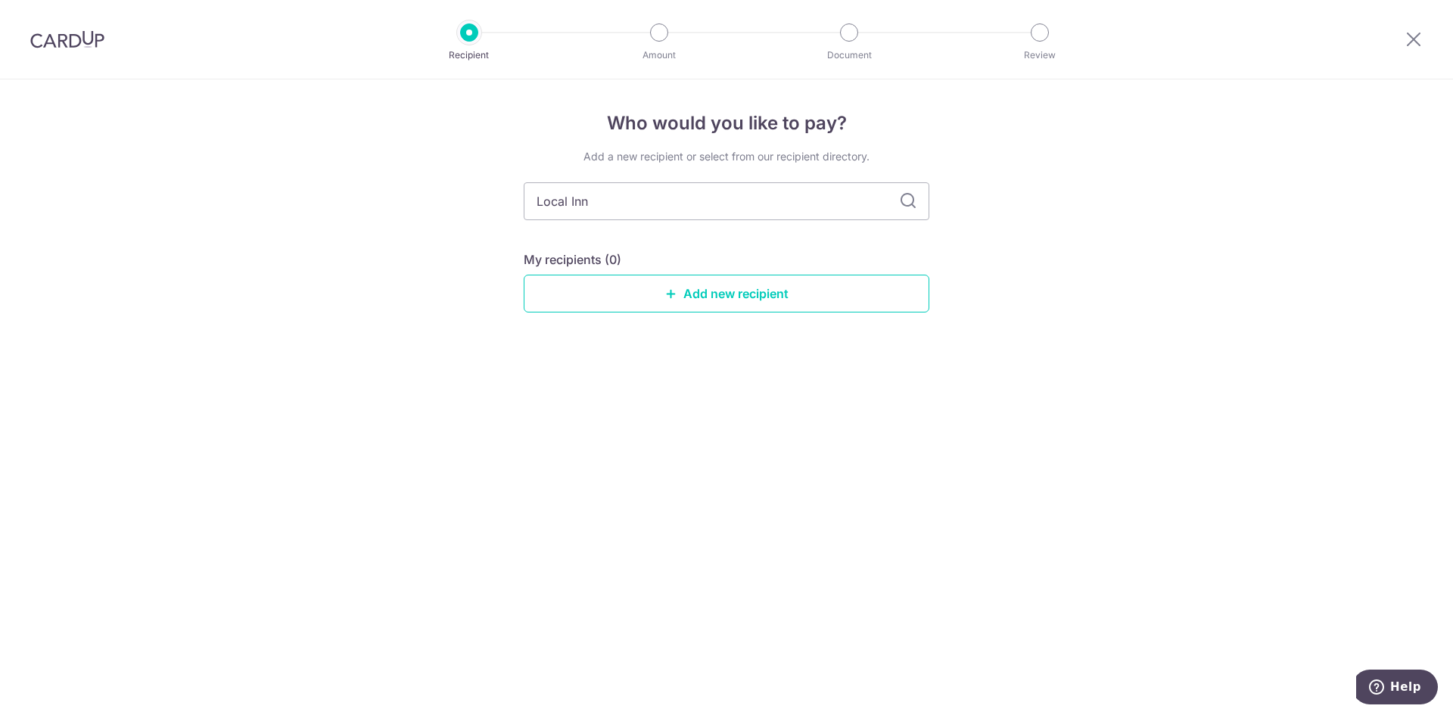
click at [908, 196] on icon at bounding box center [908, 201] width 18 height 18
click at [766, 202] on input "Local Inn" at bounding box center [727, 201] width 406 height 38
type input "L"
type input "The Local.Inn"
click at [900, 200] on icon at bounding box center [908, 201] width 18 height 18
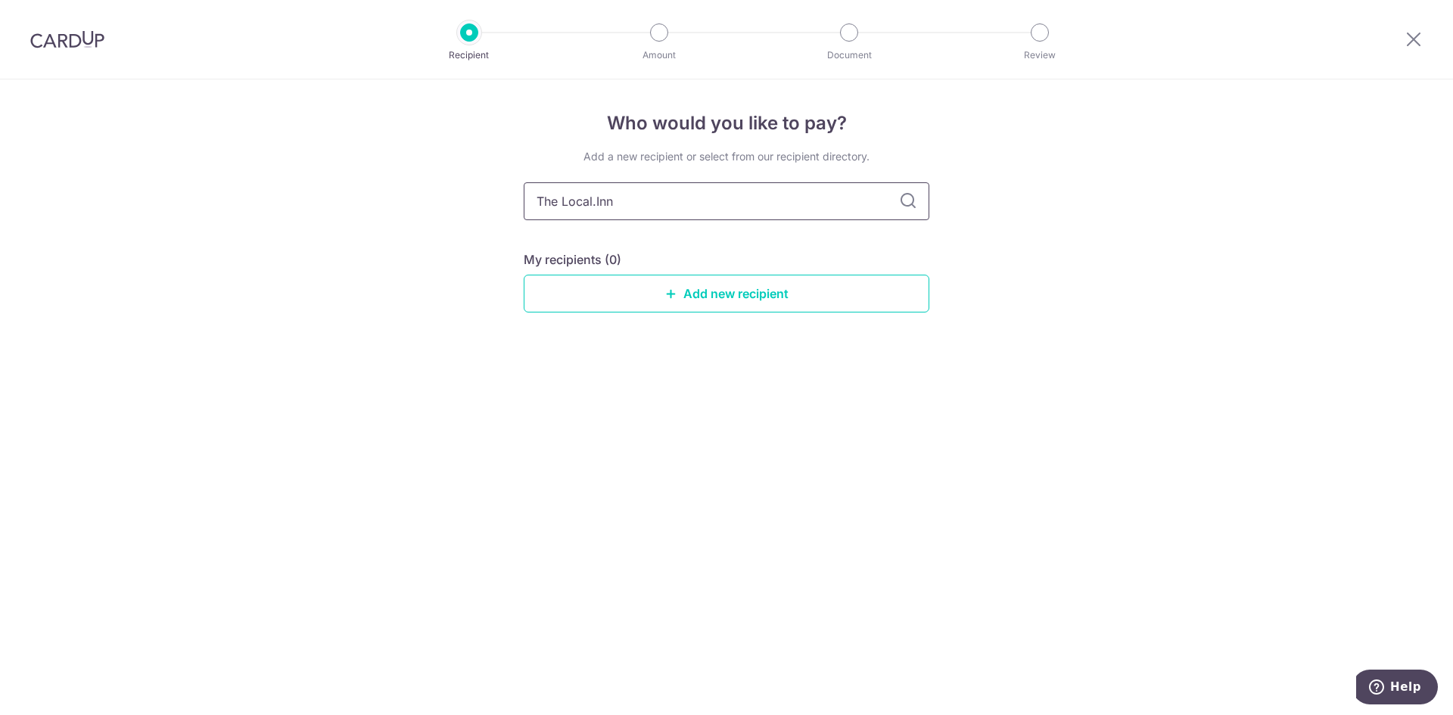
click at [860, 213] on input "The Local.Inn" at bounding box center [727, 201] width 406 height 38
drag, startPoint x: 593, startPoint y: 194, endPoint x: 357, endPoint y: 166, distance: 237.7
click at [357, 166] on div "Who would you like to pay? Add a new recipient or select from our recipient dir…" at bounding box center [726, 397] width 1453 height 636
paste input "the local inn.terior pte ltd"
type input "the local inn.terior pte ltd"
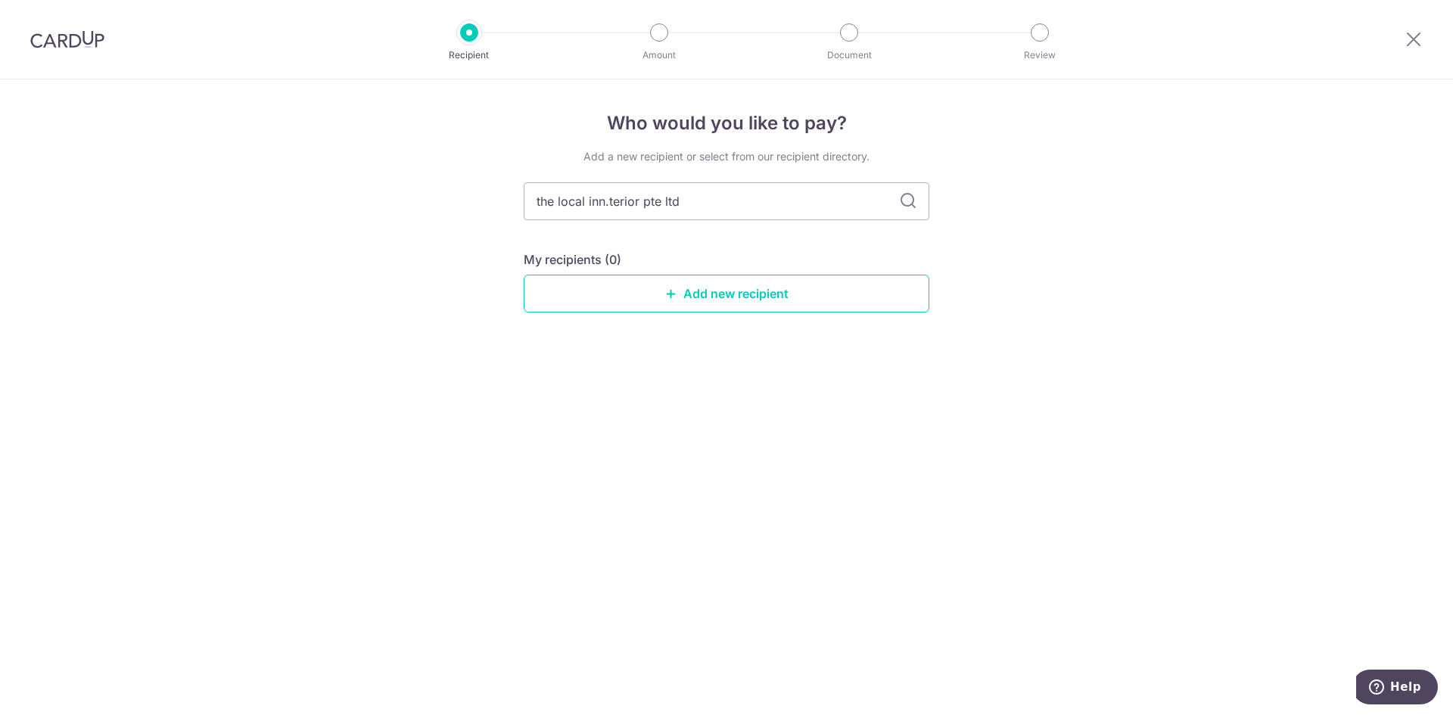
click at [908, 198] on icon at bounding box center [908, 201] width 18 height 18
click at [810, 199] on input "the local inn.terior pte ltd" at bounding box center [727, 201] width 406 height 38
click at [775, 310] on link "Add new recipient" at bounding box center [727, 294] width 406 height 38
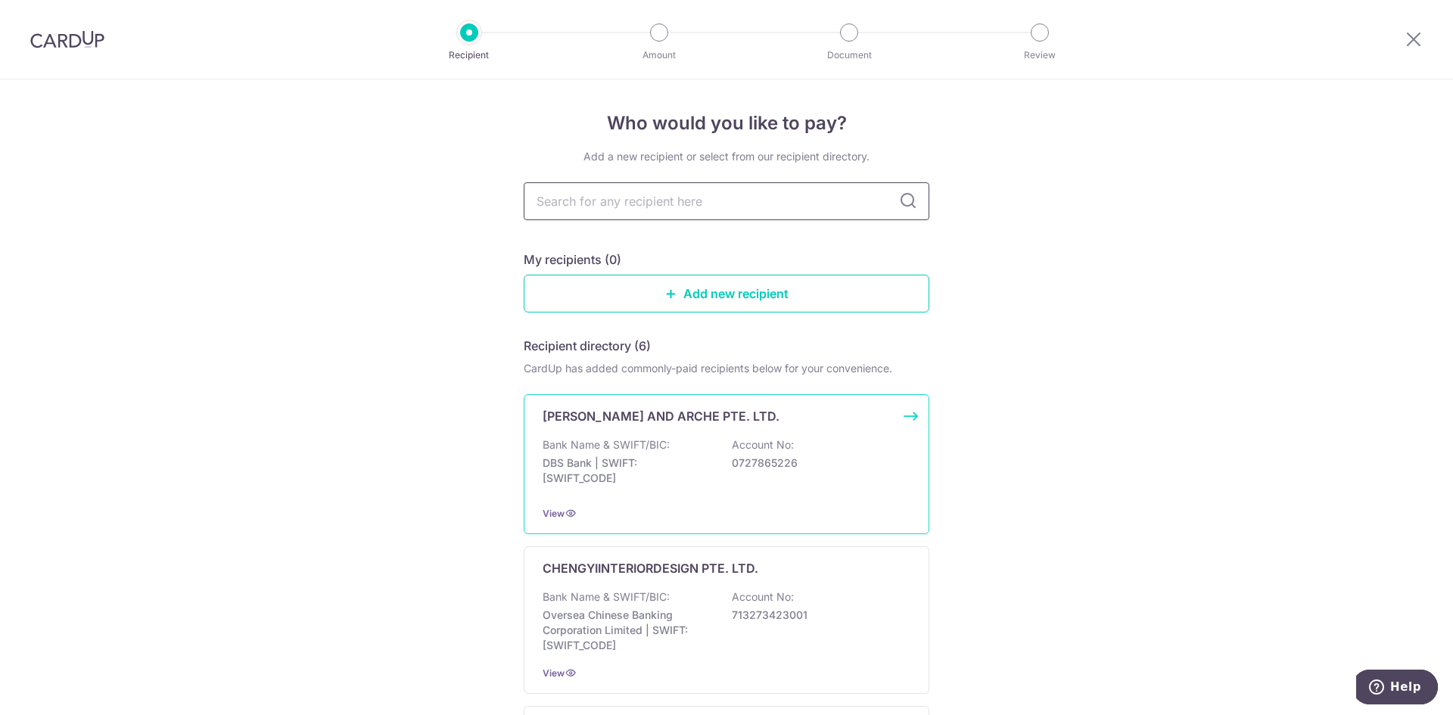
scroll to position [303, 0]
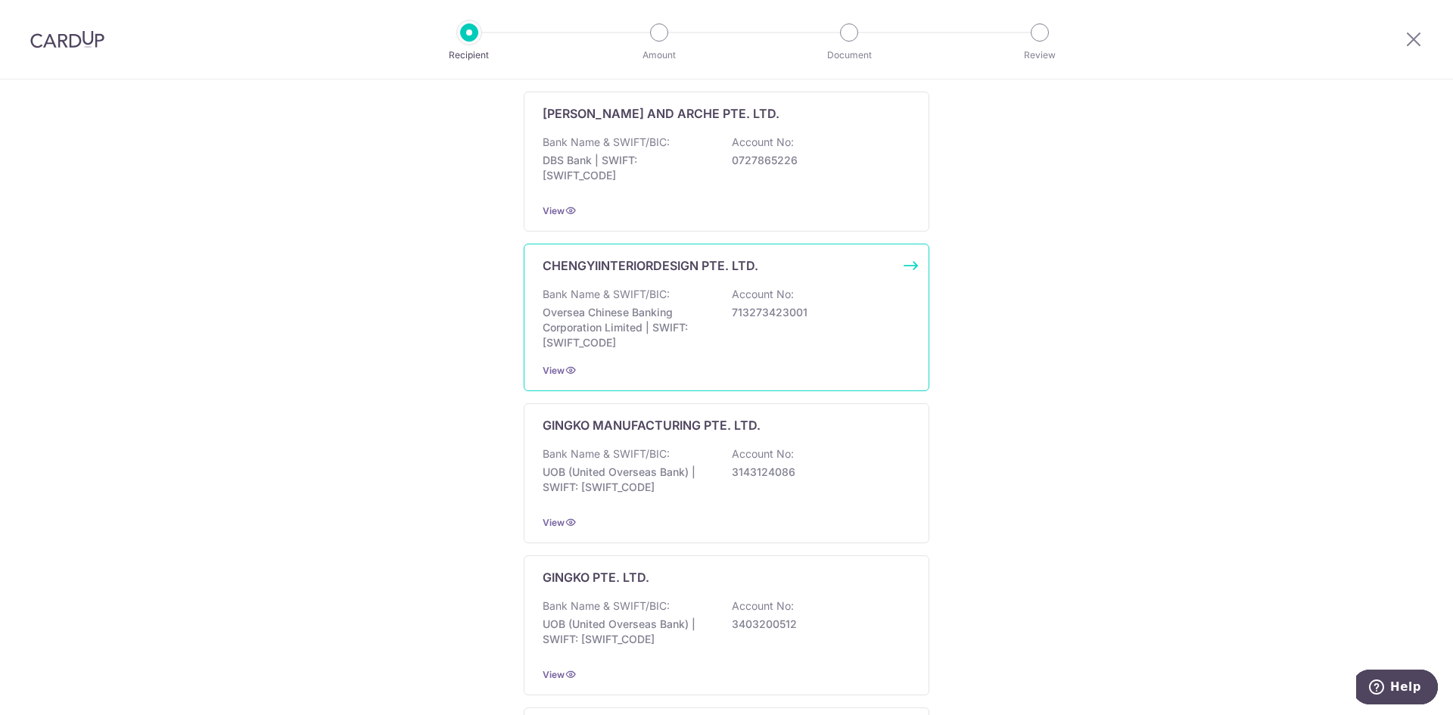
click at [687, 275] on div "CHENGYIINTERIORDESIGN PTE. LTD. Bank Name & SWIFT/BIC: Oversea Chinese Banking …" at bounding box center [727, 318] width 406 height 148
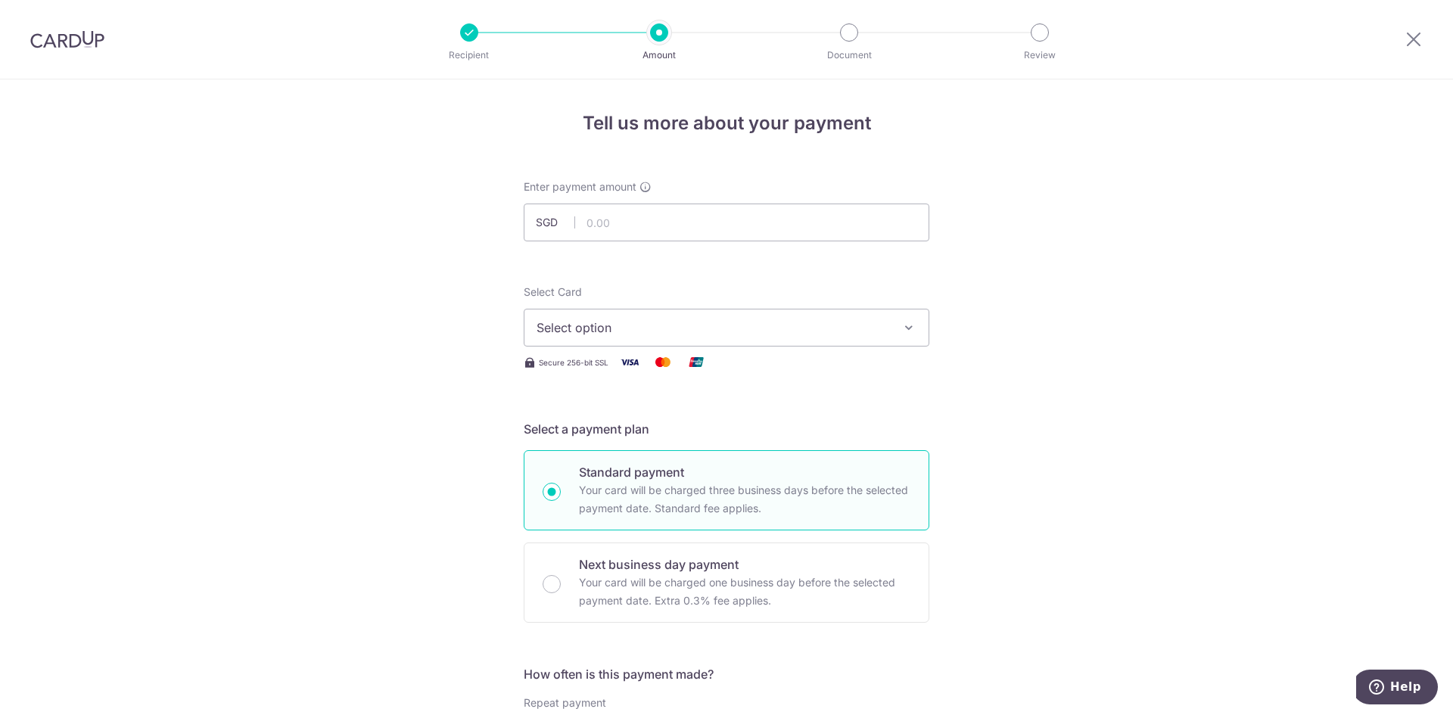
click at [724, 337] on button "Select option" at bounding box center [727, 328] width 406 height 38
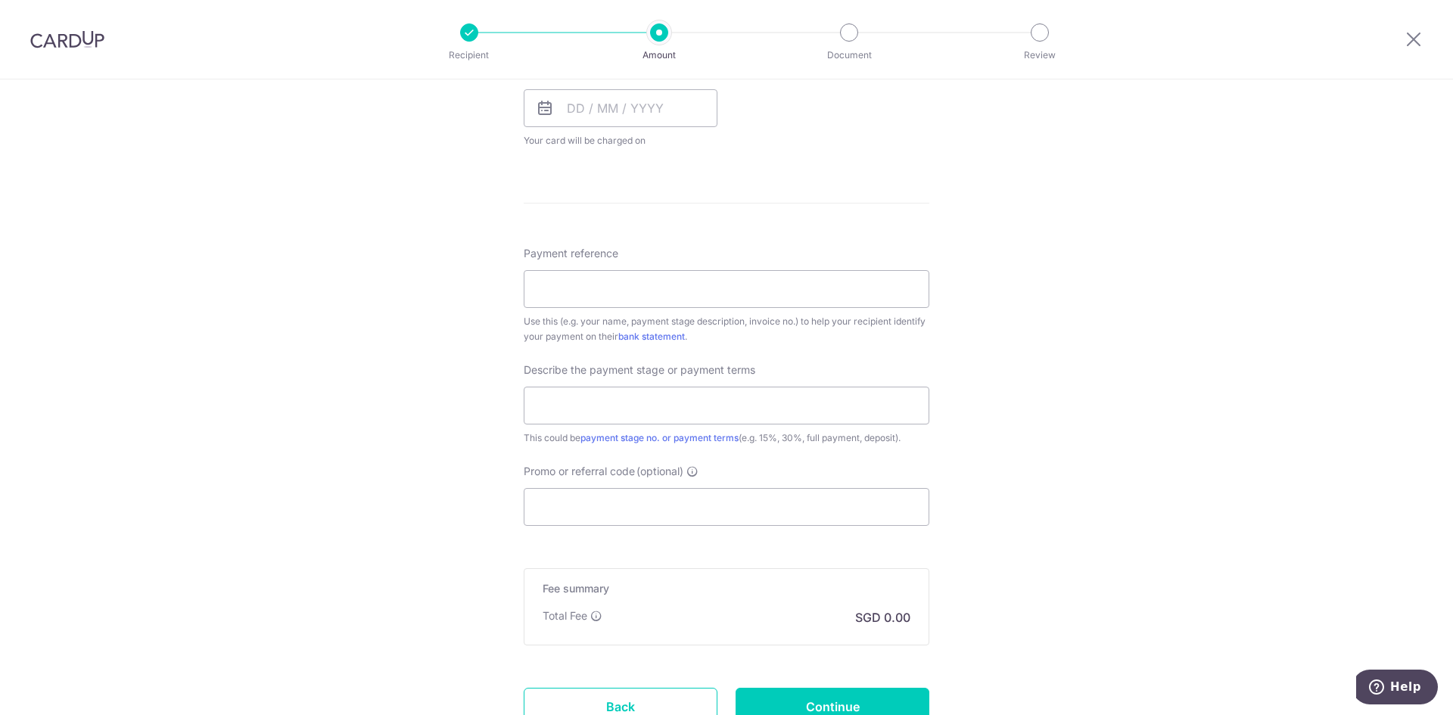
scroll to position [378, 0]
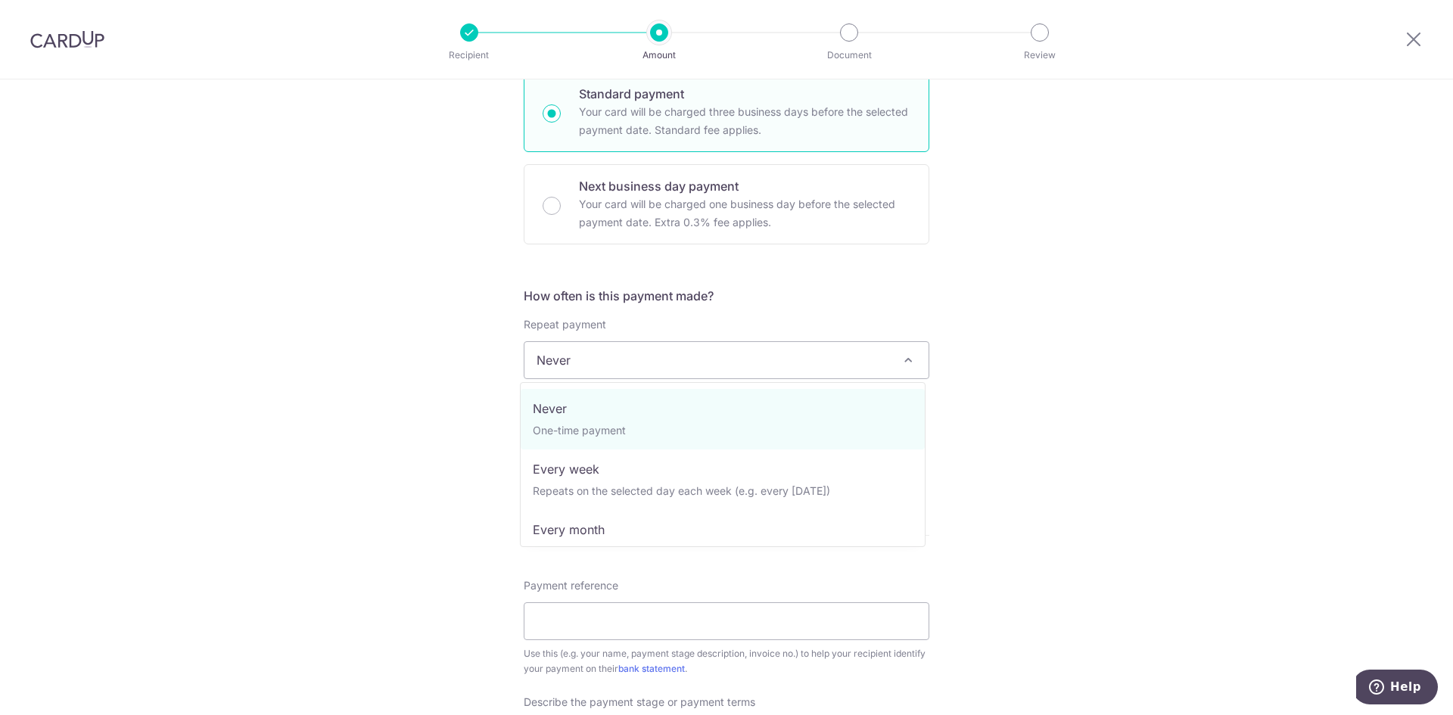
click at [797, 356] on span "Never" at bounding box center [726, 360] width 404 height 36
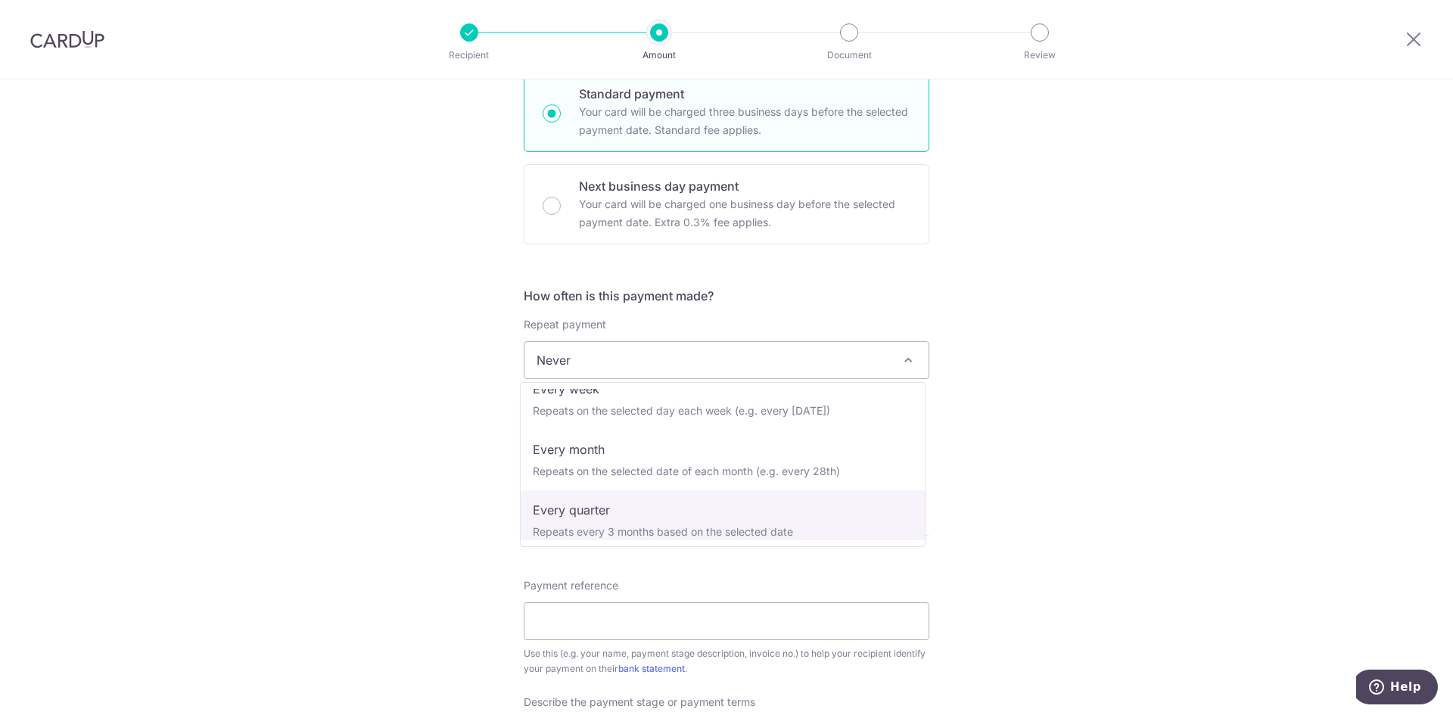
scroll to position [0, 0]
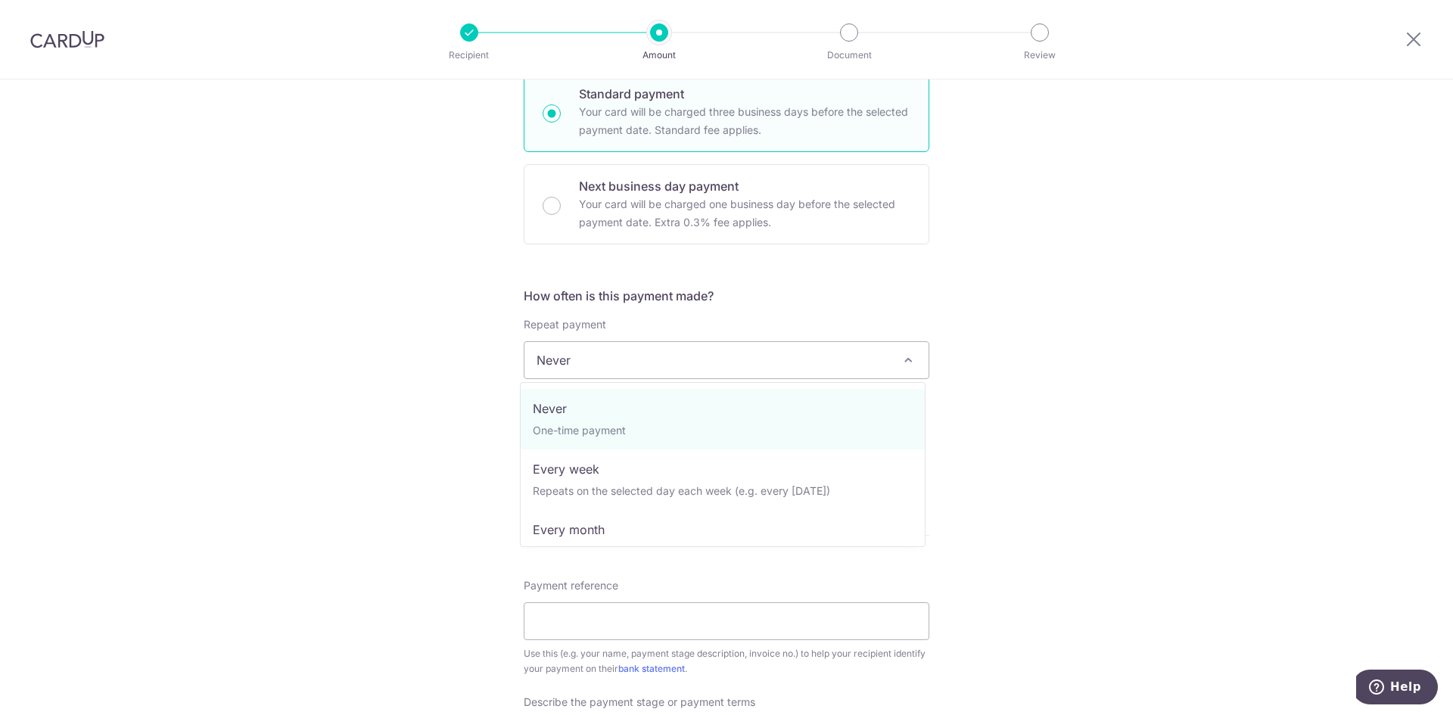
click at [1128, 492] on div "Tell us more about your payment Enter payment amount SGD Select Card Select opt…" at bounding box center [726, 436] width 1453 height 1470
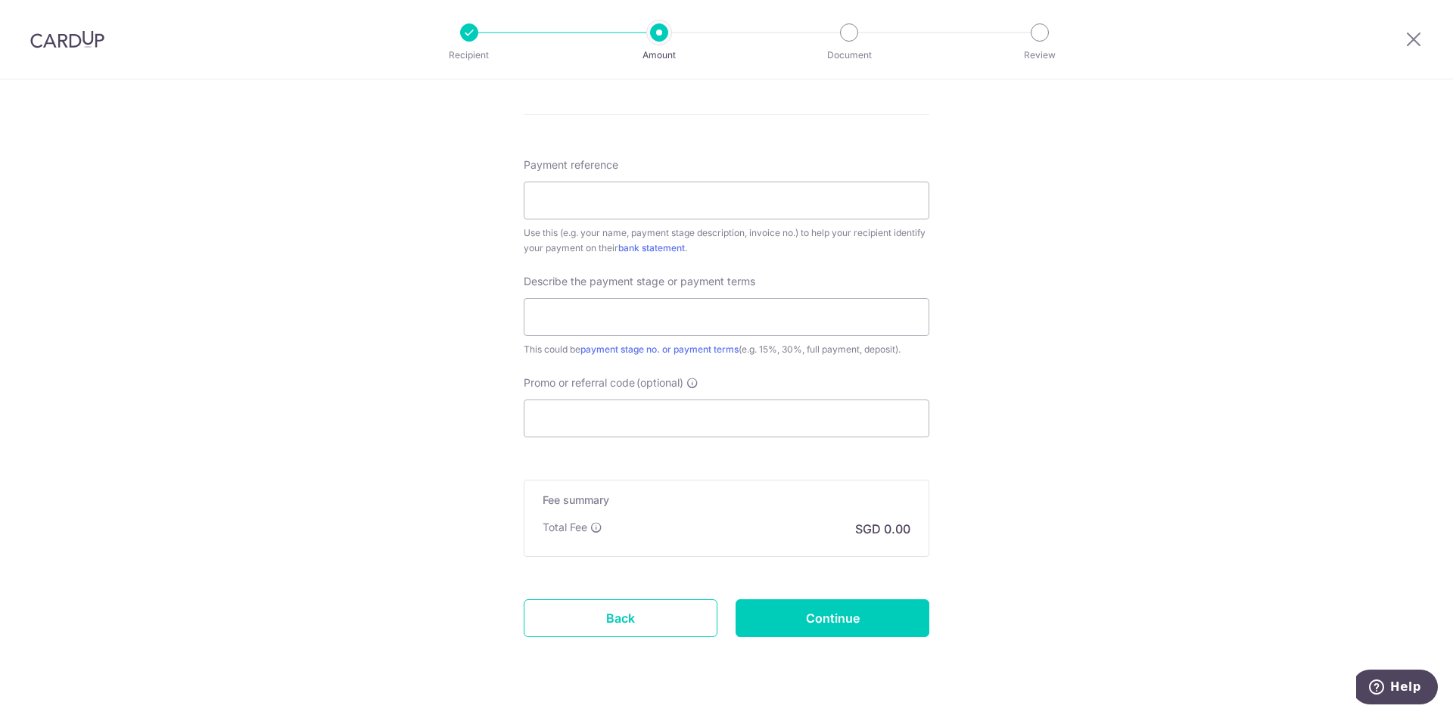
scroll to position [832, 0]
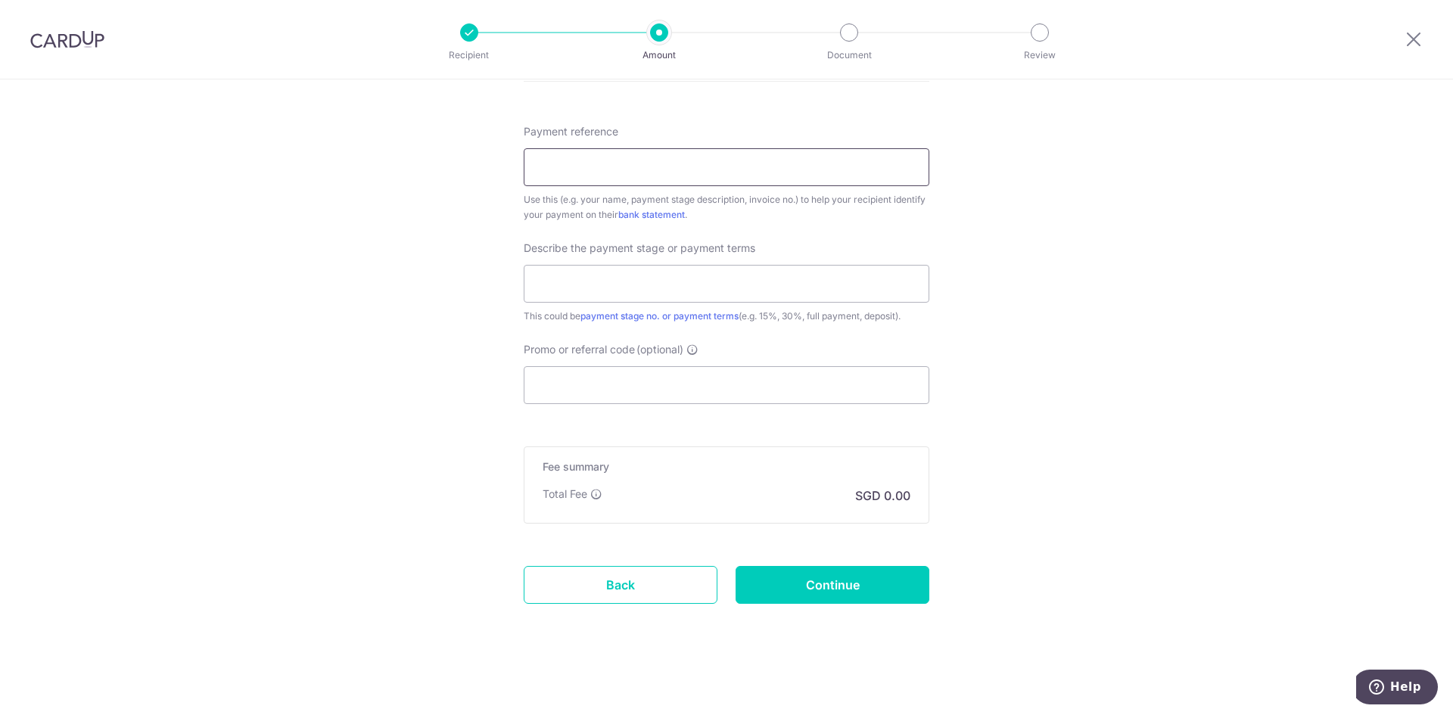
click at [599, 167] on input "Payment reference" at bounding box center [727, 167] width 406 height 38
click at [582, 199] on div "Use this (e.g. your name, payment stage description, invoice no.) to help your …" at bounding box center [727, 207] width 406 height 30
click at [691, 387] on input "Promo or referral code (optional)" at bounding box center [727, 385] width 406 height 38
paste input "OCBC90N155"
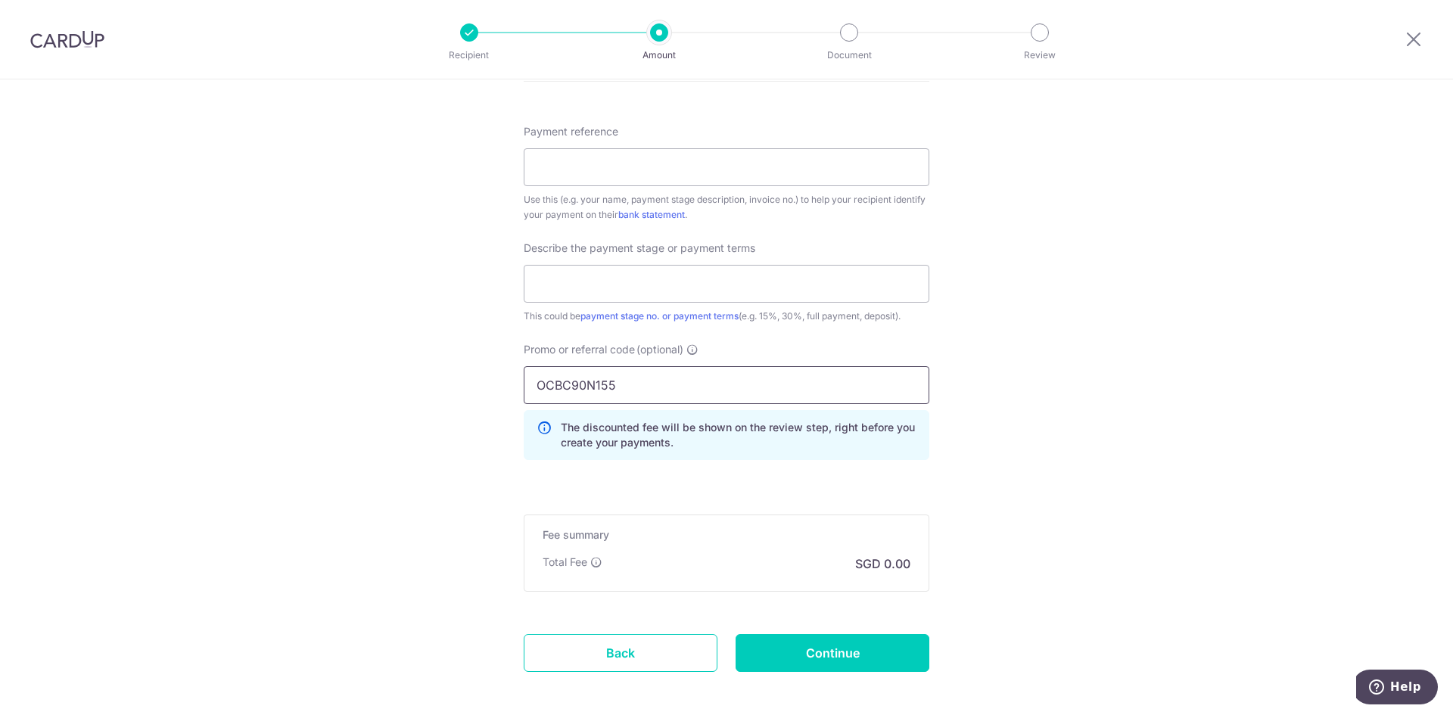
type input "OCBC90N155"
click at [666, 470] on div "Promo or referral code (optional) OCBC90N155 The discounted fee will be shown o…" at bounding box center [727, 407] width 424 height 130
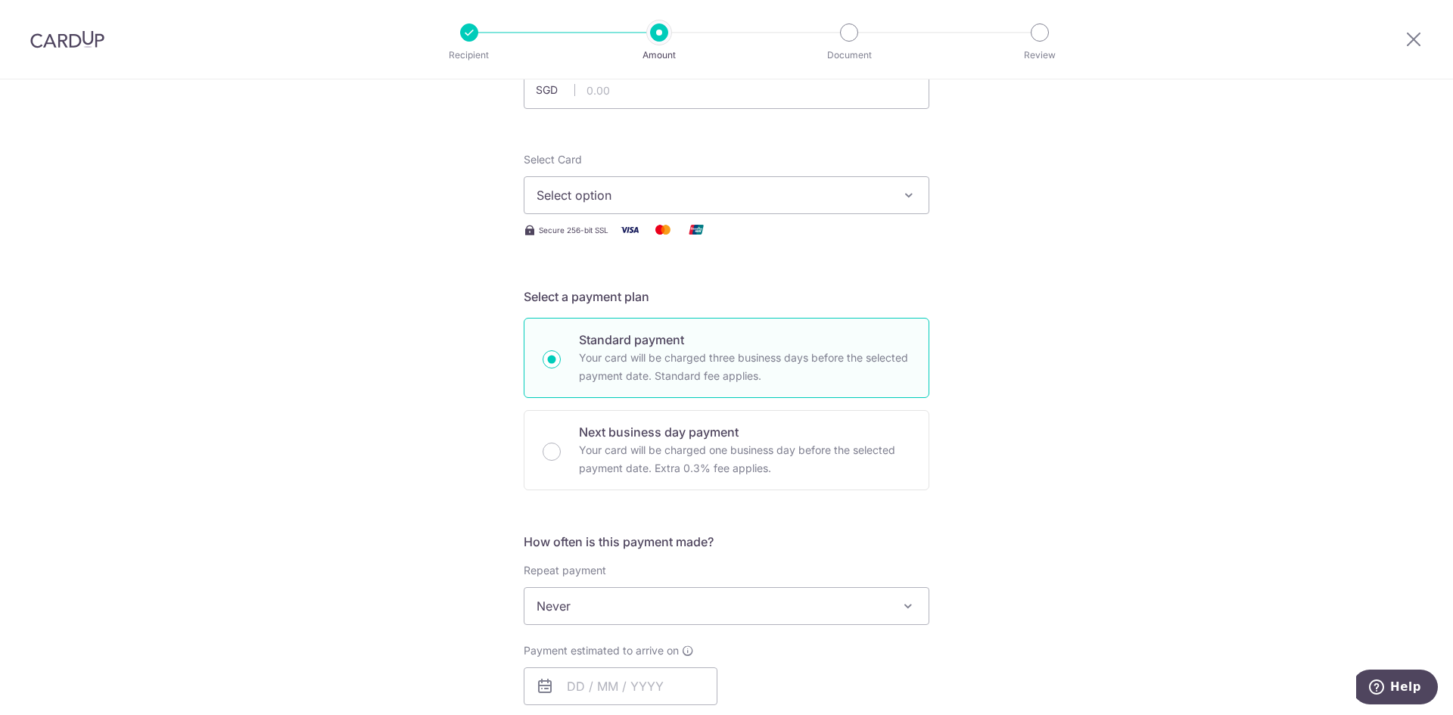
scroll to position [0, 0]
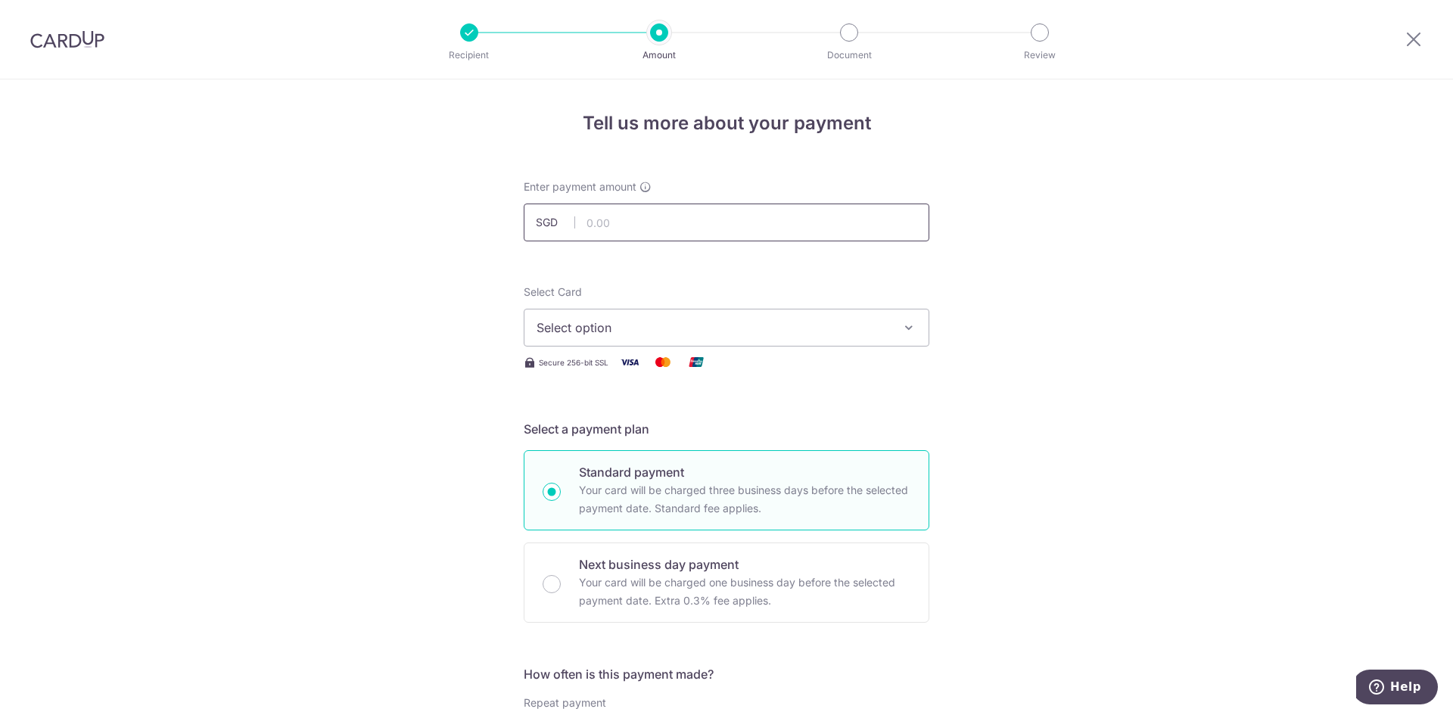
click at [596, 218] on input "text" at bounding box center [727, 223] width 406 height 38
type input "65,000.00"
